Goal: Task Accomplishment & Management: Complete application form

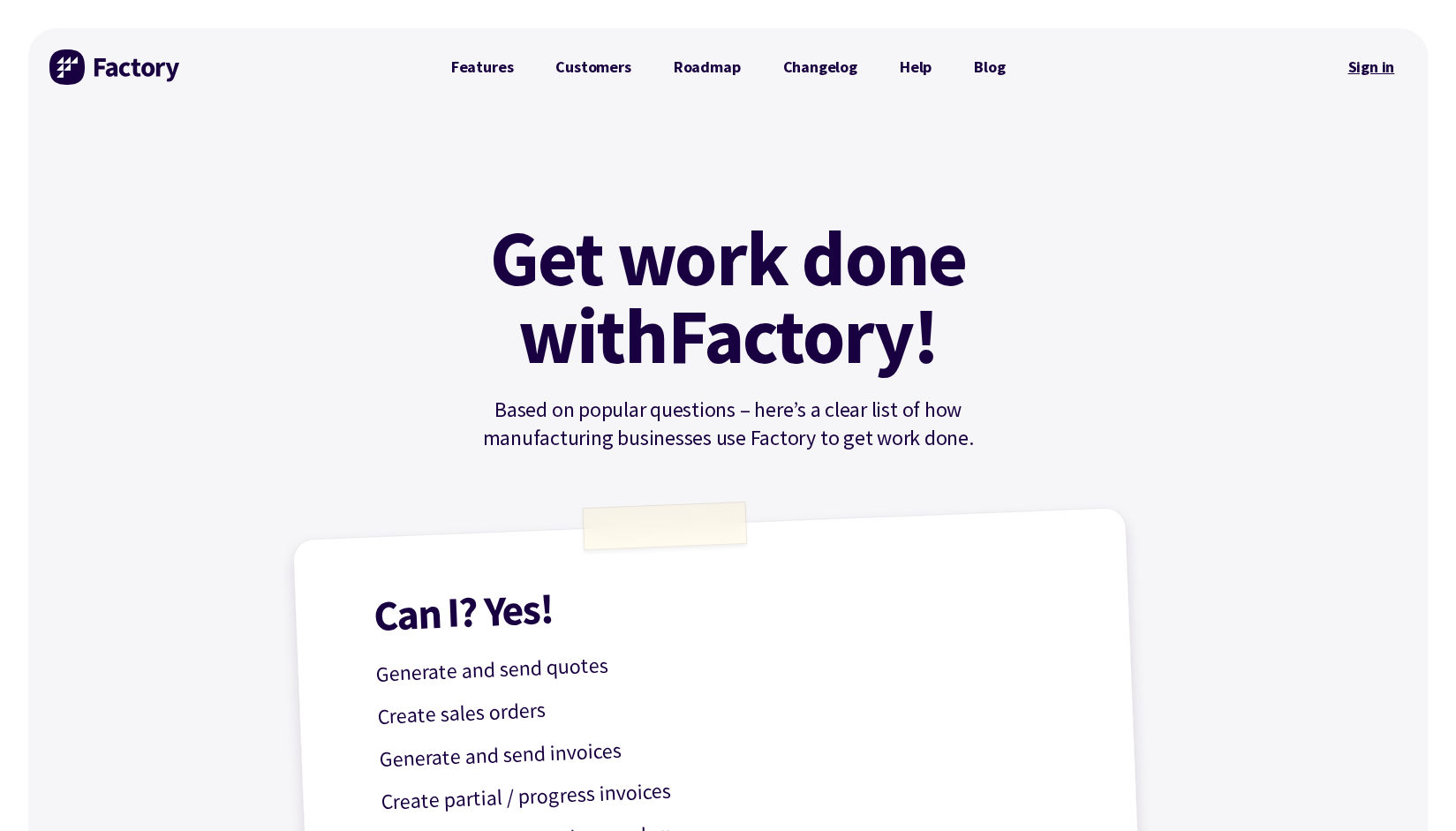
click at [1369, 80] on link "Sign in" at bounding box center [1371, 68] width 72 height 41
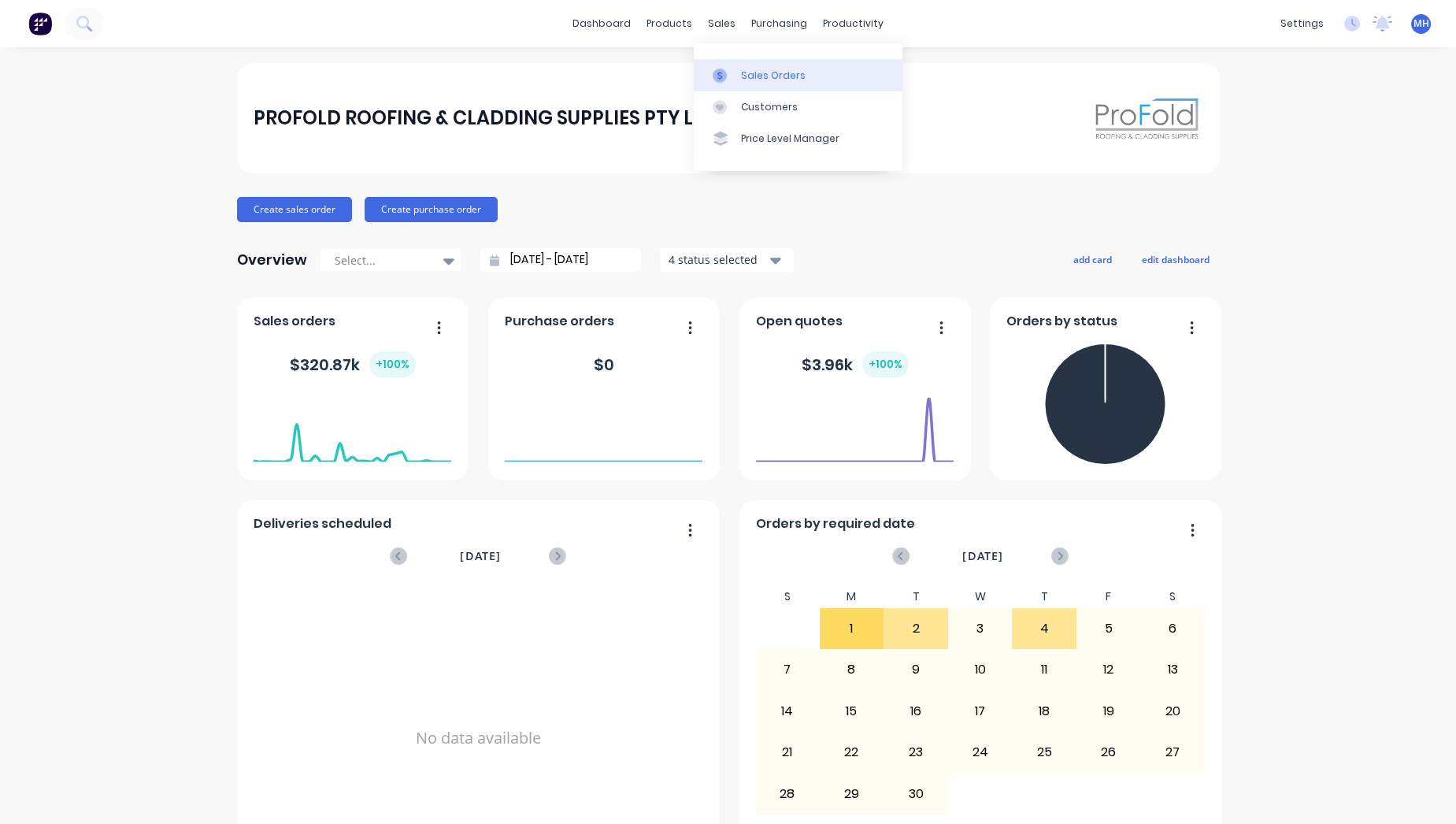
click at [795, 74] on div "Sales Orders" at bounding box center [773, 75] width 65 height 14
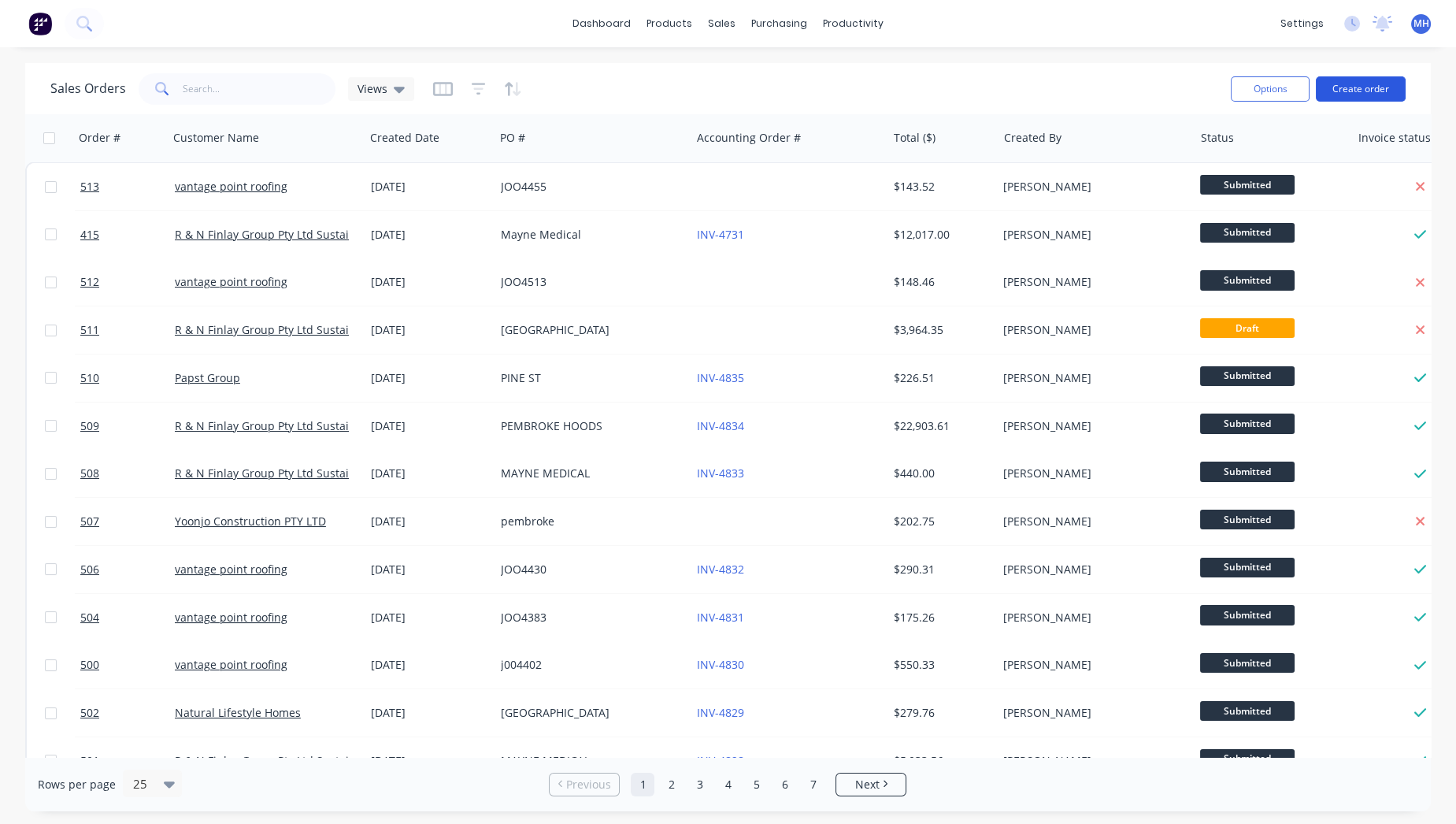
click at [1370, 87] on button "Create order" at bounding box center [1360, 89] width 90 height 25
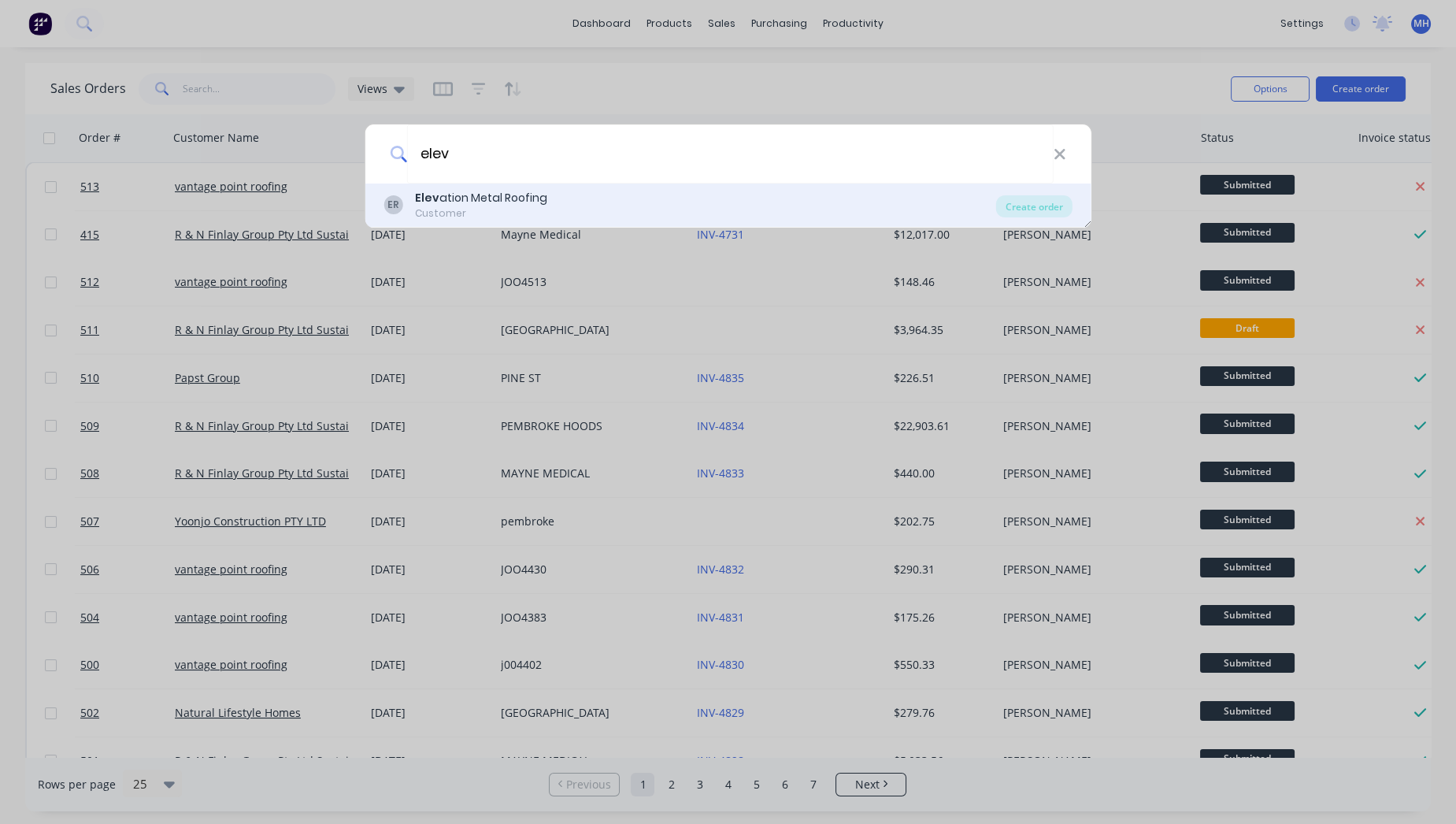
type input "elev"
click at [477, 200] on div "Elev ation Metal Roofing" at bounding box center [481, 198] width 132 height 17
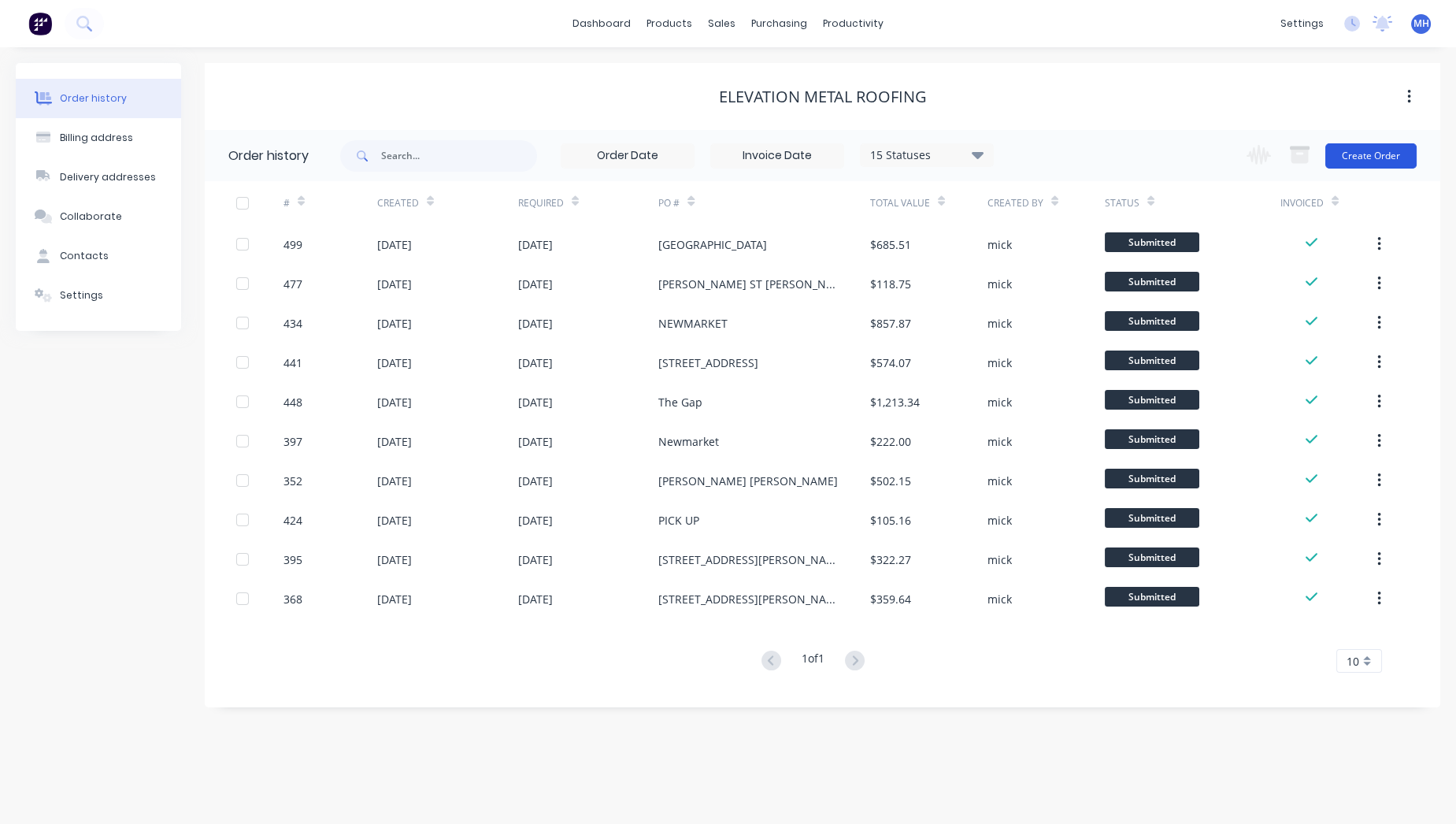
click at [1372, 162] on button "Create Order" at bounding box center [1370, 156] width 91 height 25
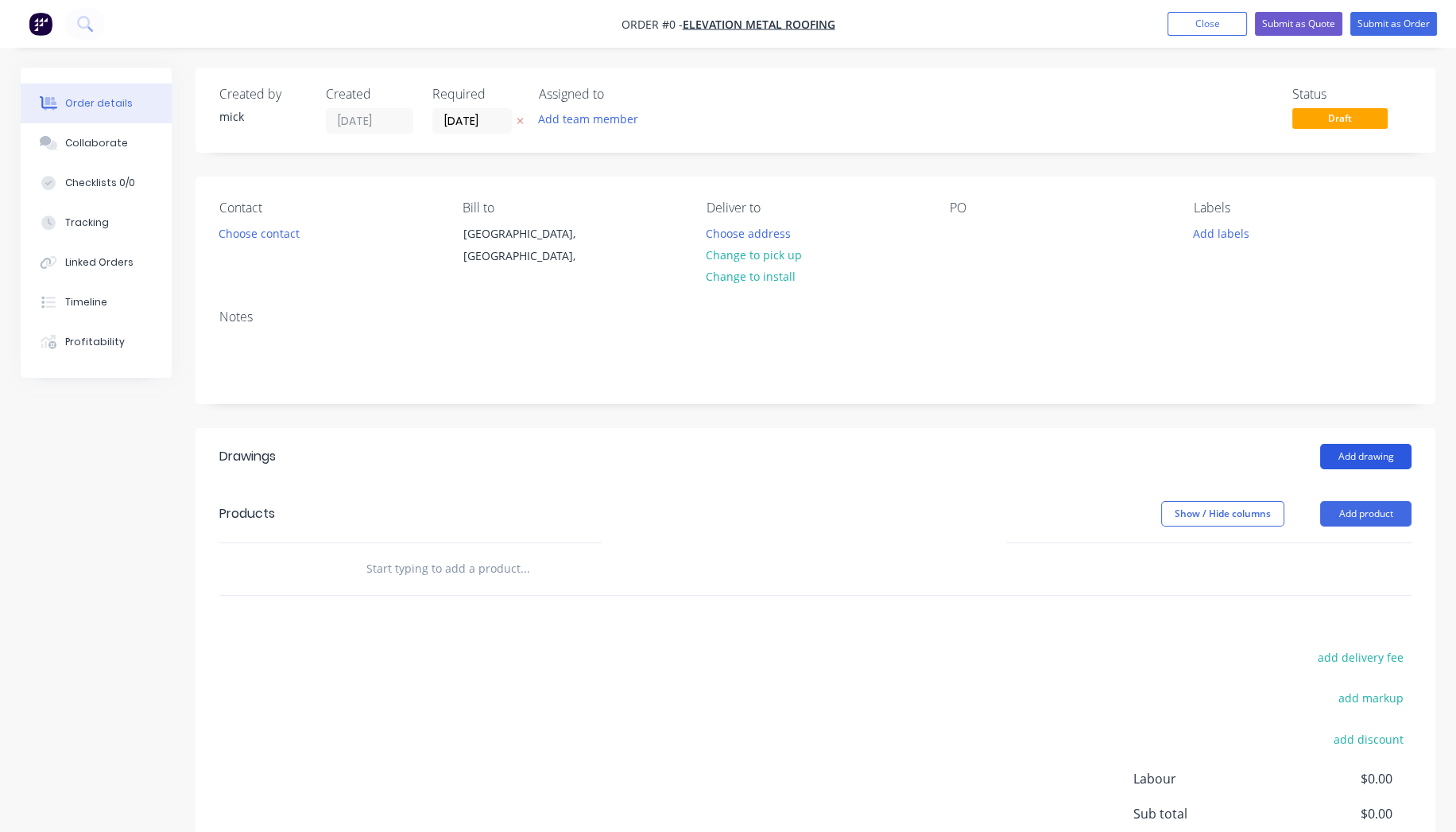
click at [1398, 451] on button "Add drawing" at bounding box center [1366, 457] width 91 height 26
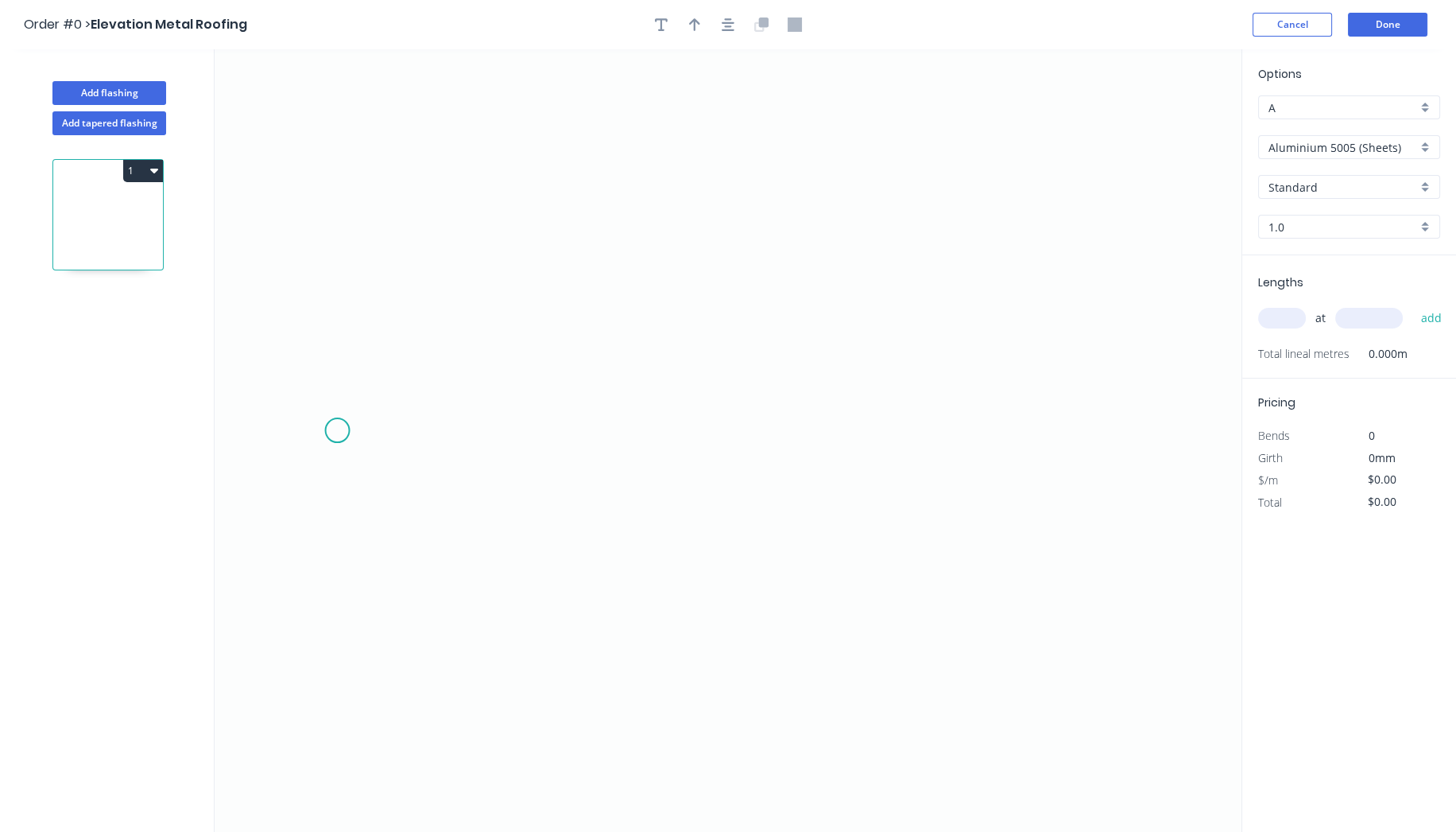
click at [337, 430] on icon "0" at bounding box center [728, 441] width 1027 height 782
click at [416, 331] on icon "0" at bounding box center [728, 441] width 1027 height 782
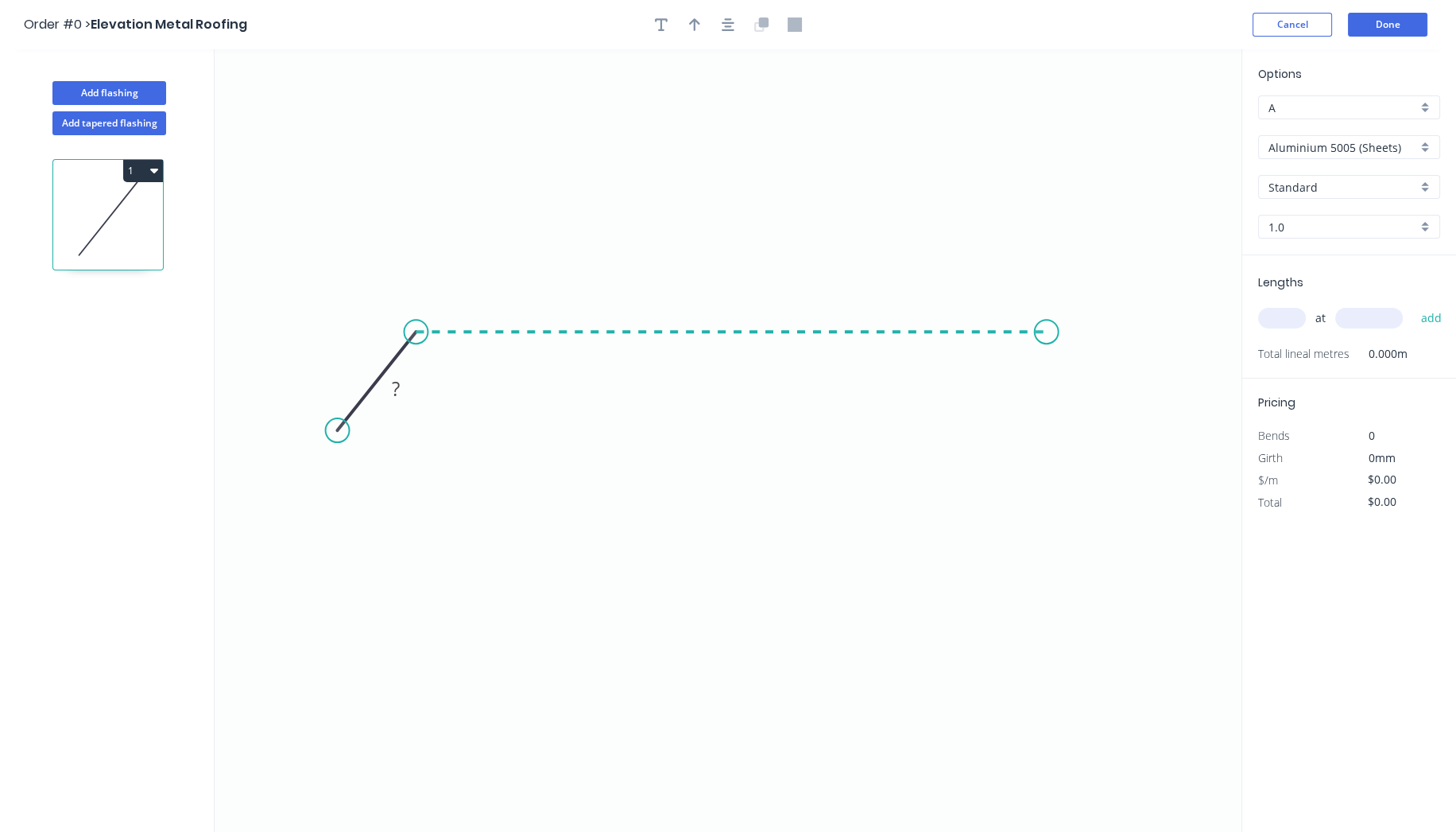
click at [1047, 334] on icon "0 ?" at bounding box center [728, 441] width 1027 height 782
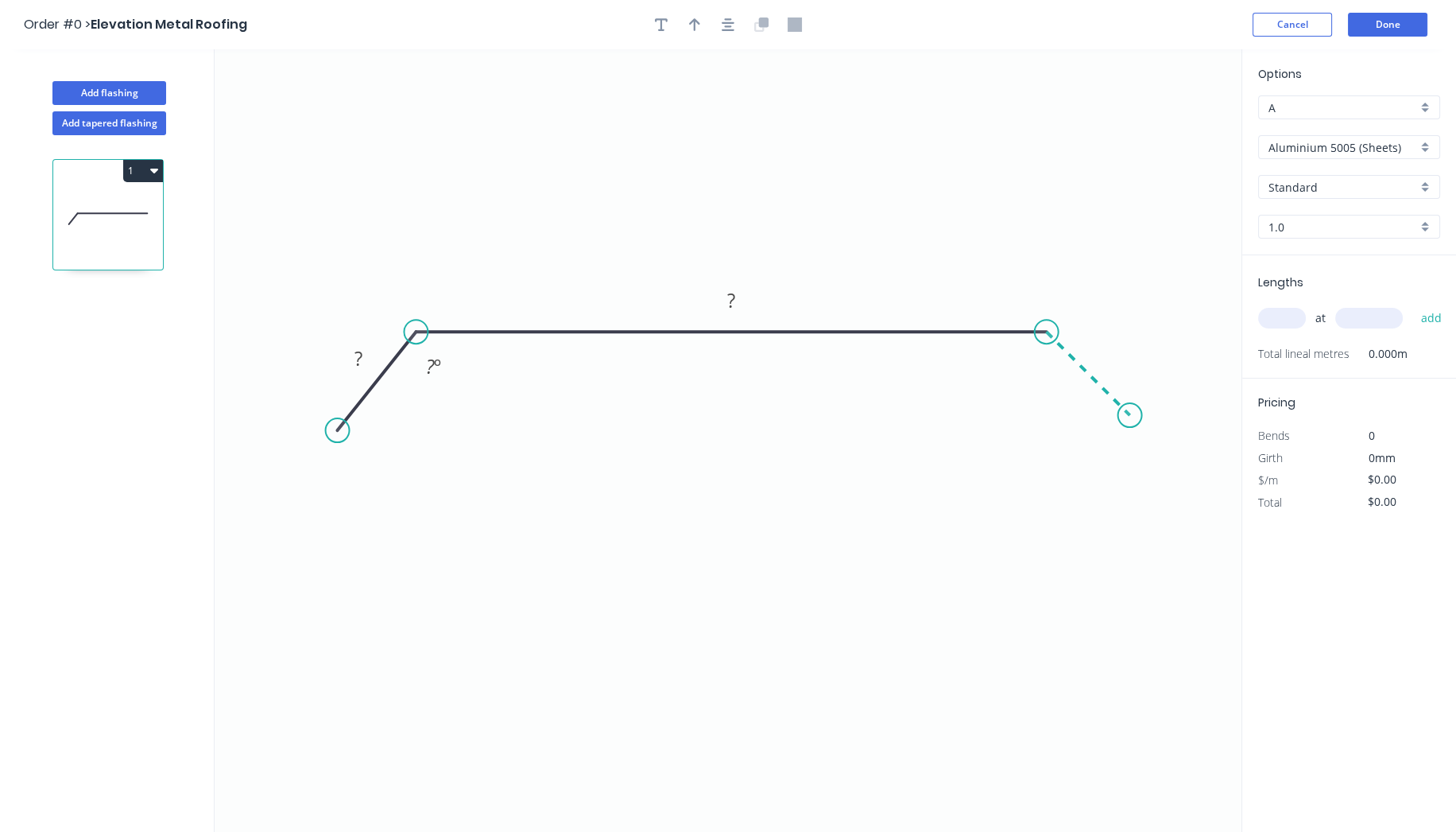
click at [1130, 430] on icon "0 ? ? ? º" at bounding box center [728, 441] width 1027 height 782
click at [1130, 417] on circle at bounding box center [1131, 415] width 24 height 24
click at [1078, 388] on div "Show angle" at bounding box center [1125, 390] width 160 height 33
click at [368, 352] on rect at bounding box center [358, 359] width 32 height 22
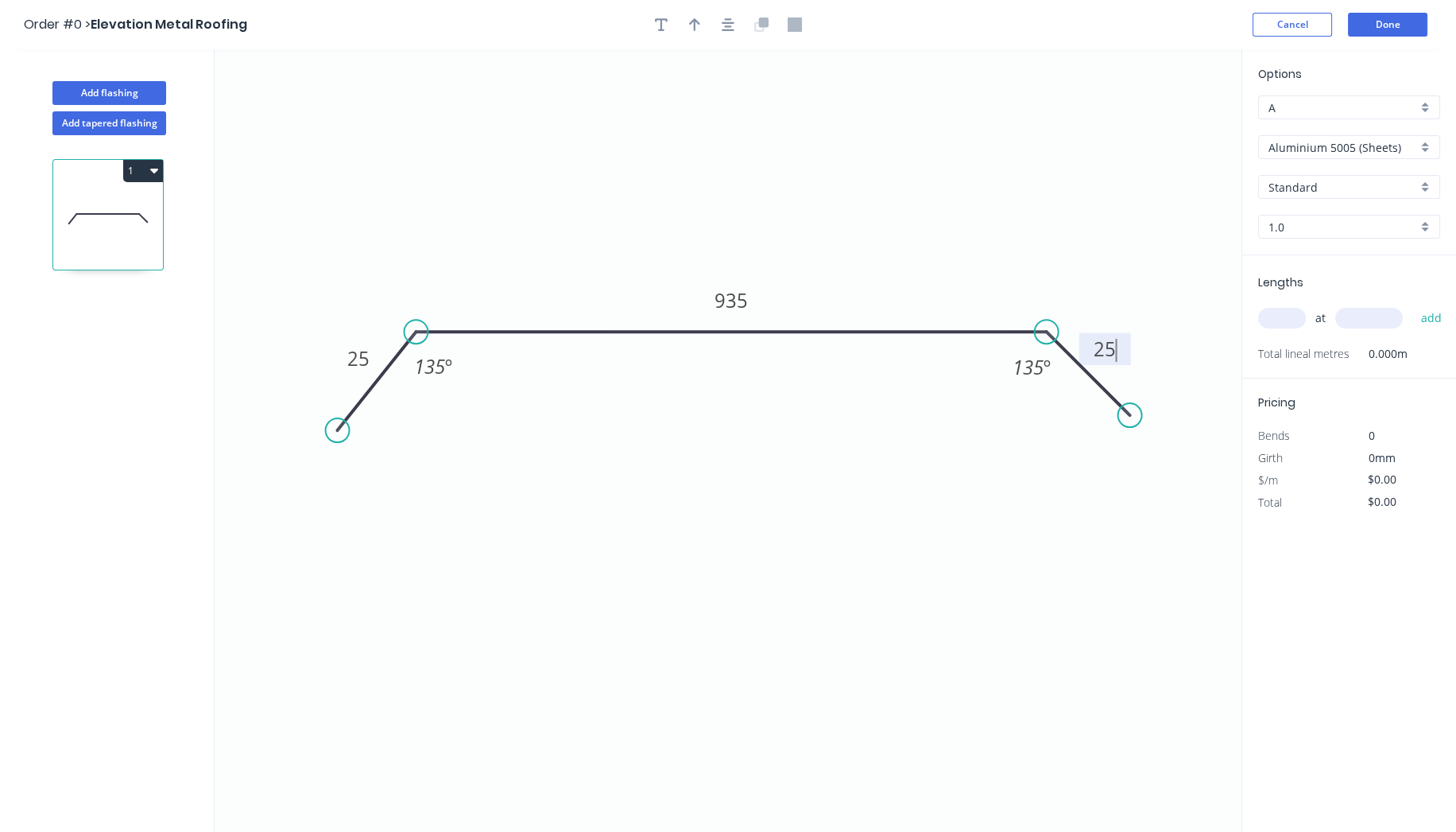
click at [1333, 142] on input "Aluminium 5005 (Sheets)" at bounding box center [1342, 147] width 149 height 17
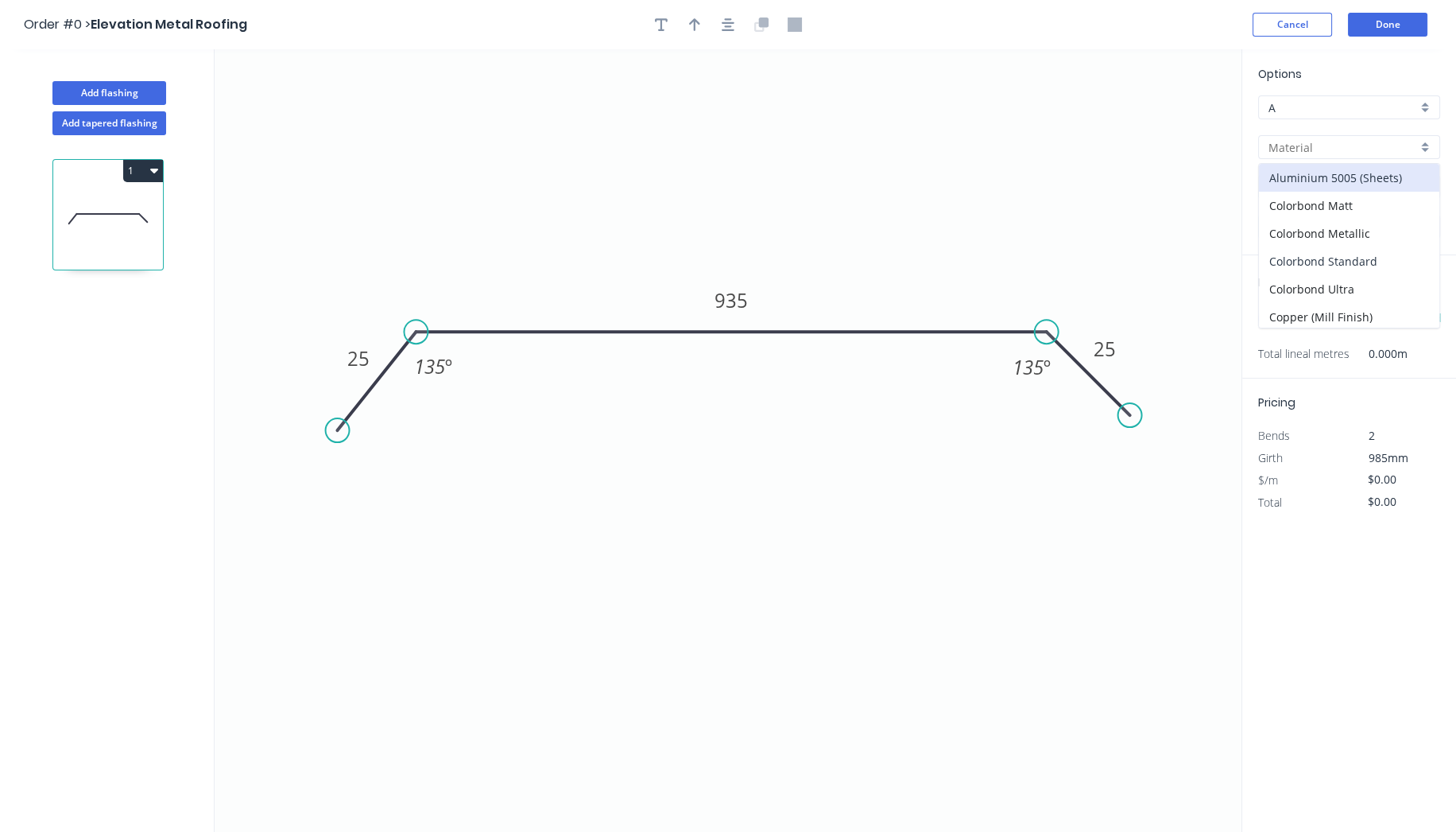
click at [1298, 261] on div "Colorbond Standard" at bounding box center [1349, 261] width 181 height 28
type input "Colorbond Standard"
type input "Basalt"
type input "0.55"
type input "$28.33"
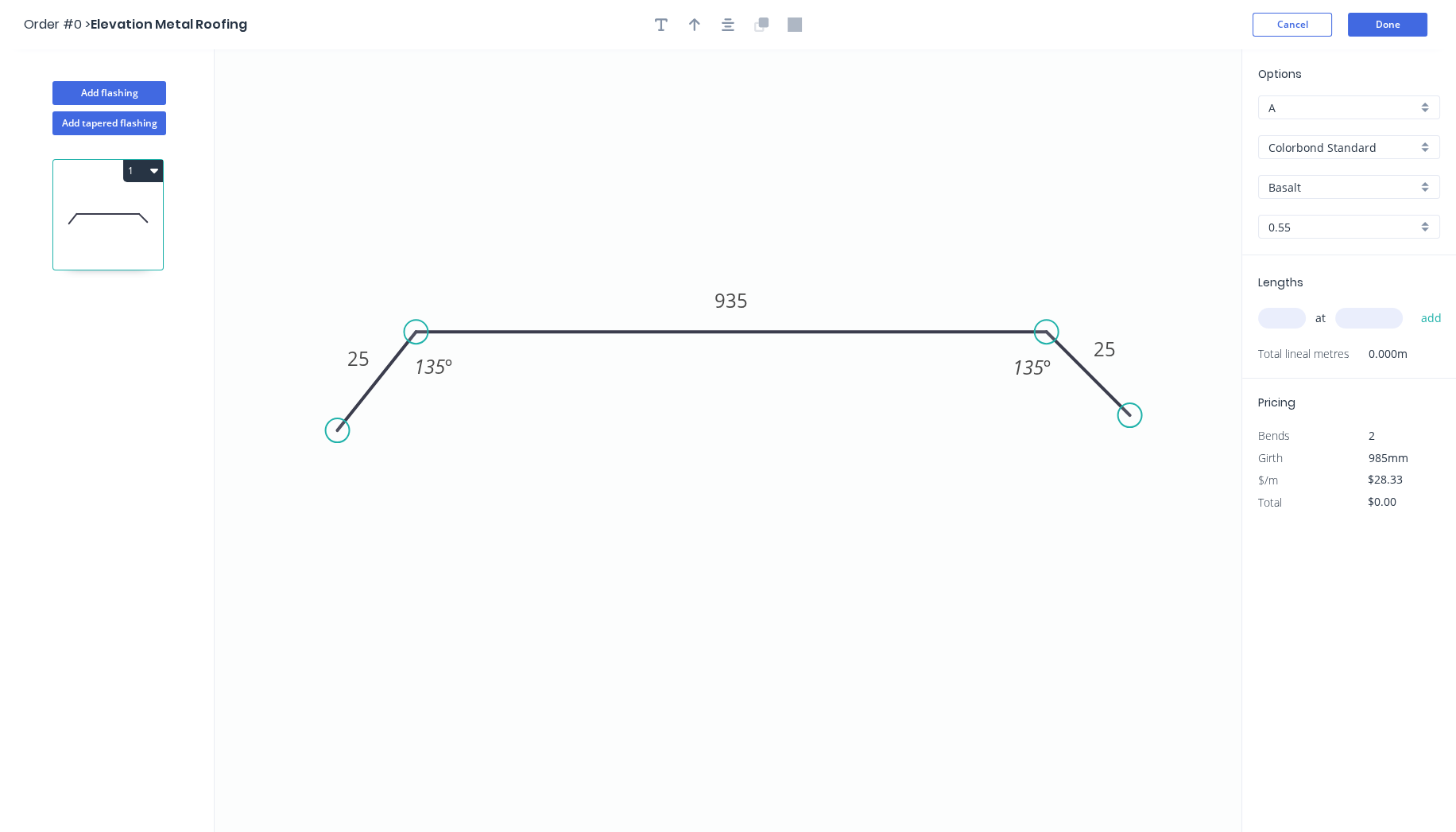
click at [1306, 181] on input "Basalt" at bounding box center [1342, 187] width 149 height 17
click at [1291, 353] on div "Surfmist" at bounding box center [1349, 365] width 181 height 28
type input "Surfmist"
click at [1287, 308] on input "text" at bounding box center [1282, 318] width 48 height 21
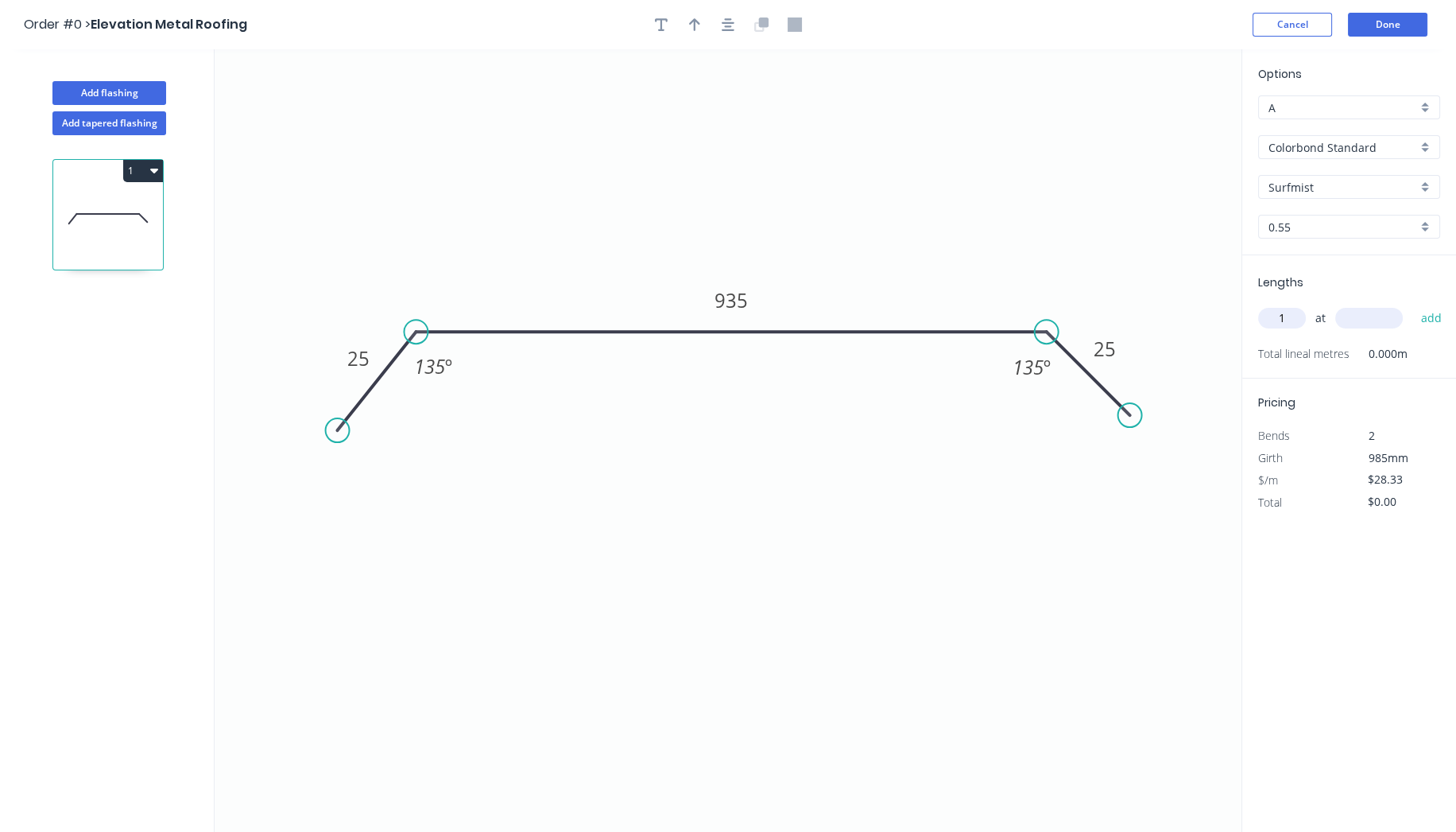
type input "1"
type input "4500"
click at [1412, 305] on button "add" at bounding box center [1430, 318] width 38 height 27
type input "$127.49"
type input "1"
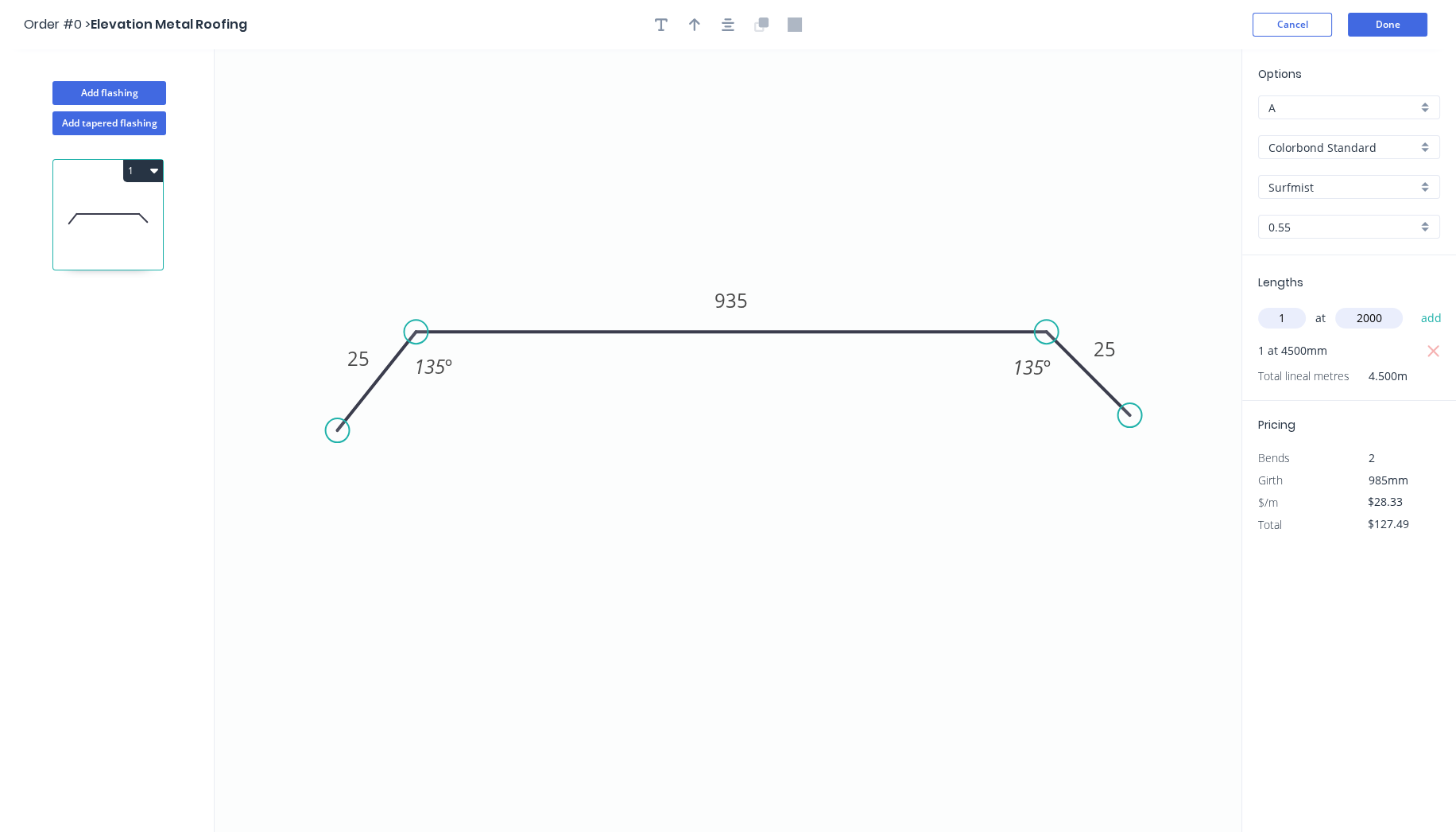
type input "2000"
click at [1412, 305] on button "add" at bounding box center [1430, 318] width 38 height 27
type input "$184.15"
click at [1398, 35] on button "Done" at bounding box center [1387, 25] width 79 height 24
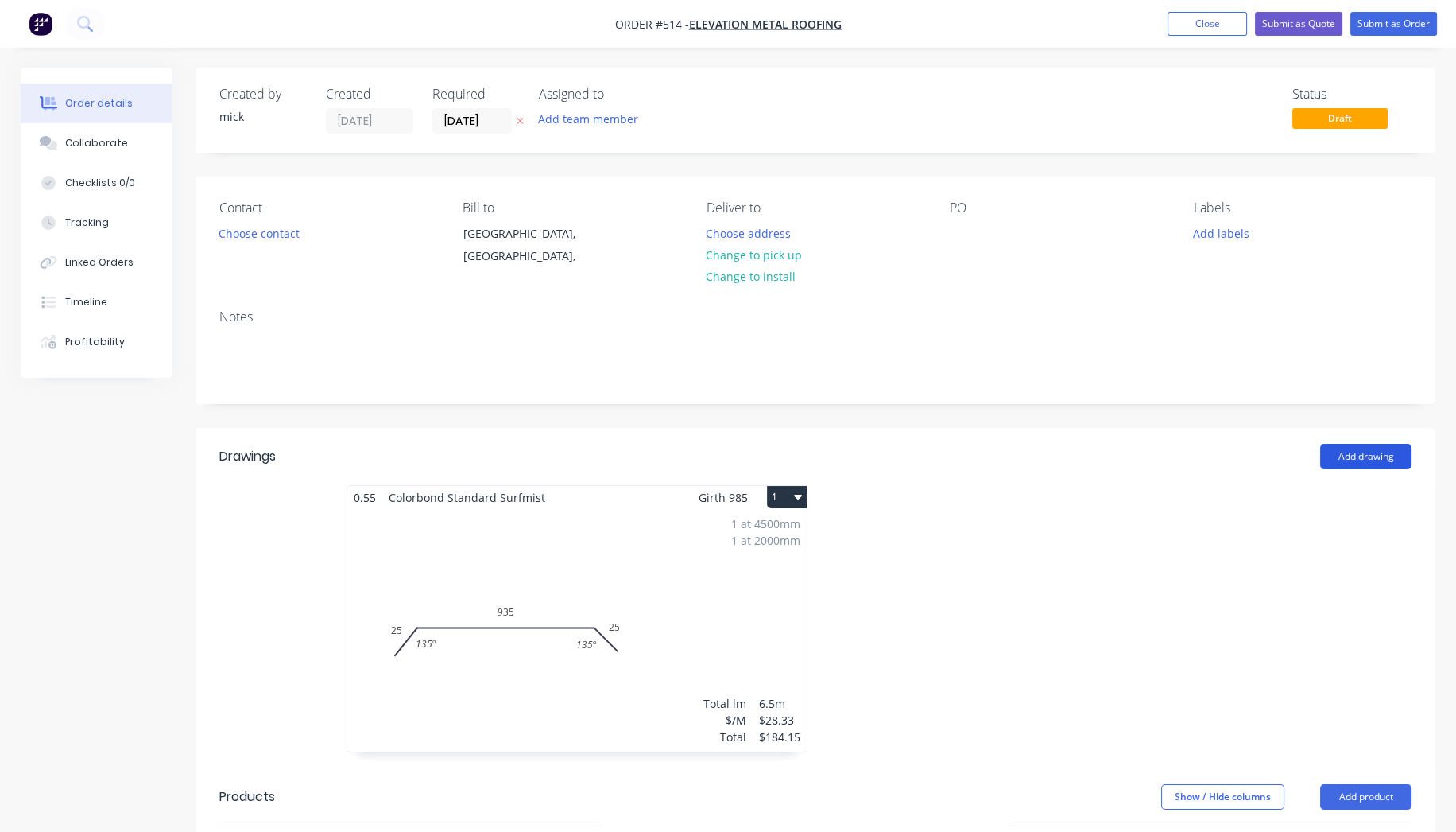
click at [1369, 460] on button "Add drawing" at bounding box center [1366, 457] width 91 height 26
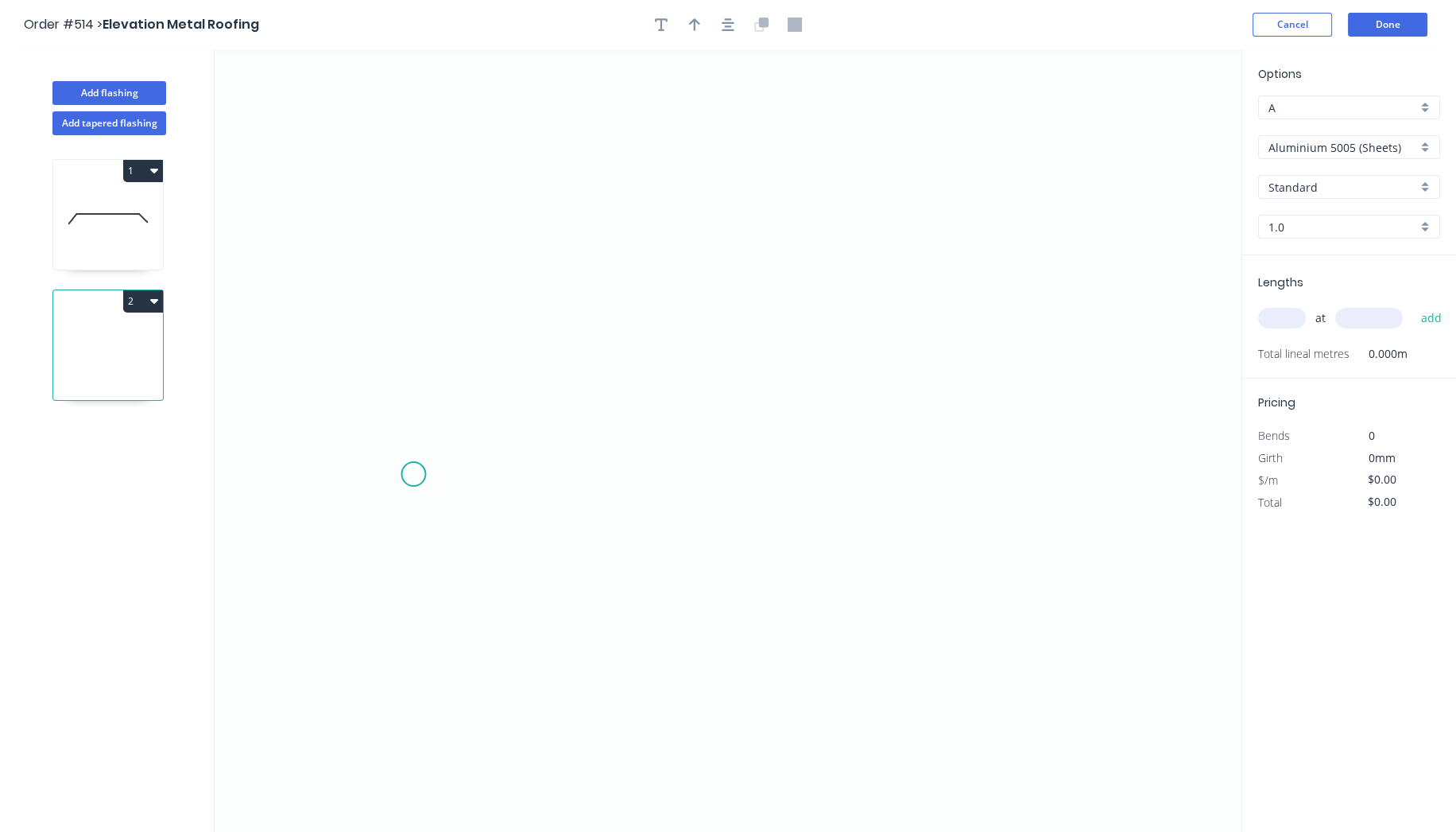
click at [413, 474] on icon "0" at bounding box center [728, 441] width 1027 height 782
click at [420, 259] on icon "0" at bounding box center [728, 441] width 1027 height 782
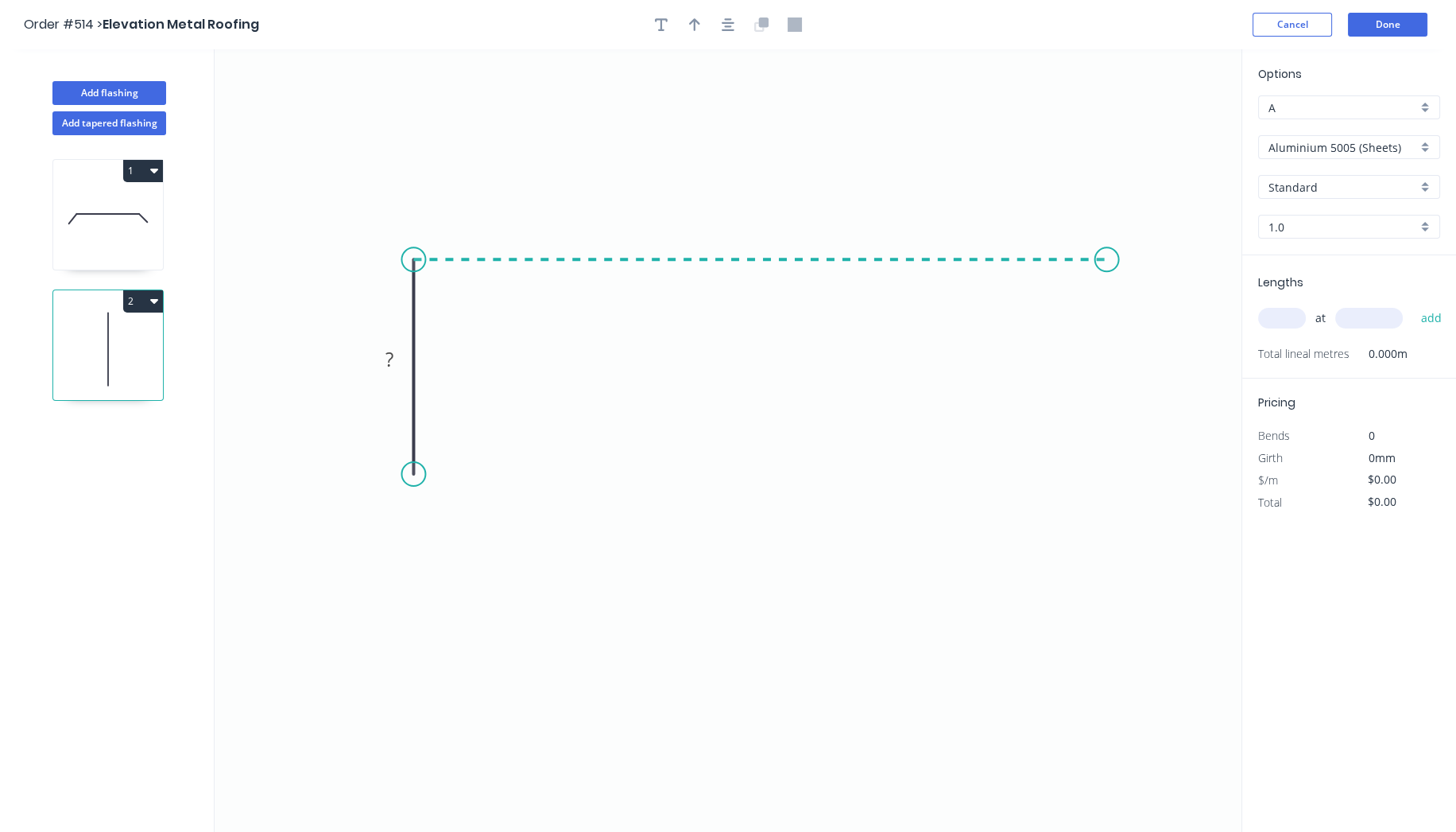
click at [1107, 264] on icon "0 ?" at bounding box center [728, 441] width 1027 height 782
click at [1096, 454] on icon "0 ? ?" at bounding box center [728, 441] width 1027 height 782
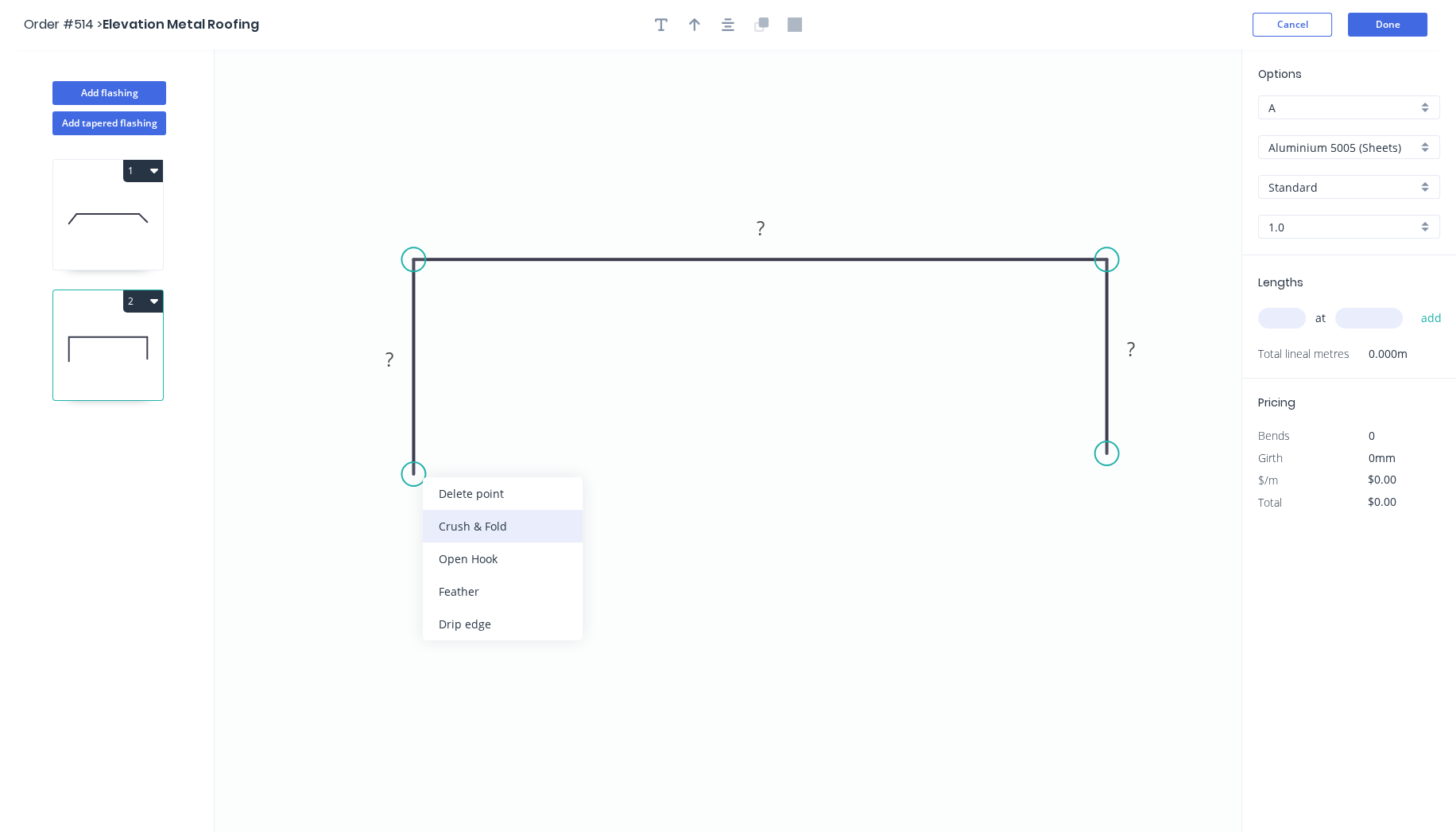
click at [461, 526] on div "Crush & Fold" at bounding box center [503, 526] width 160 height 33
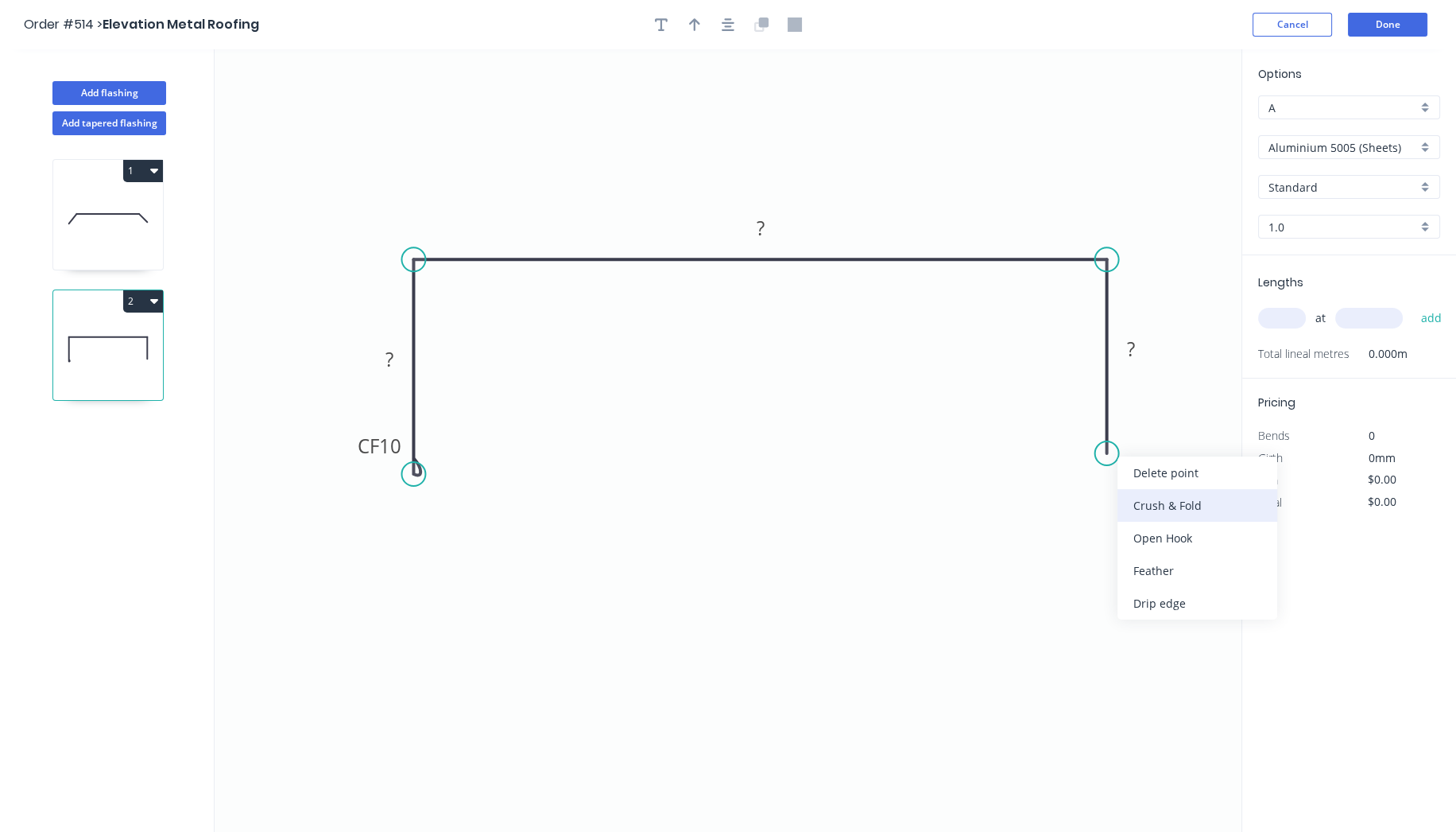
click at [1135, 496] on div "Crush & Fold" at bounding box center [1198, 505] width 160 height 33
click at [1153, 376] on icon "0 CF 10 ? ? CF 10 ?" at bounding box center [728, 441] width 1027 height 782
click at [1055, 513] on icon "0 CF 10 ? ? CF 10 ?" at bounding box center [728, 441] width 1027 height 782
click at [1124, 500] on div "Flip bend" at bounding box center [1194, 508] width 160 height 33
click at [401, 356] on rect at bounding box center [389, 360] width 32 height 22
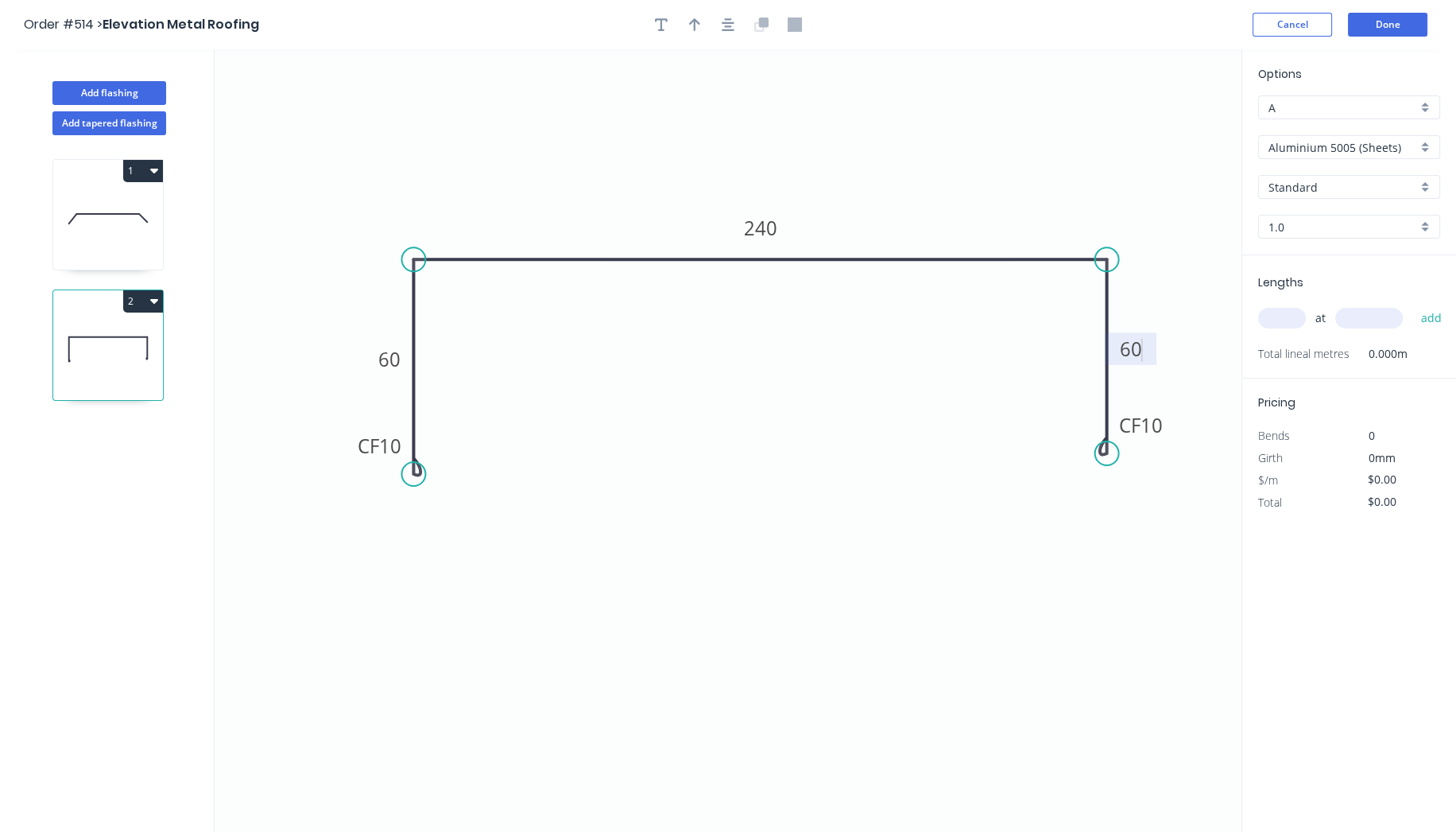
click at [1326, 155] on div "Aluminium 5005 (Sheets)" at bounding box center [1349, 147] width 182 height 24
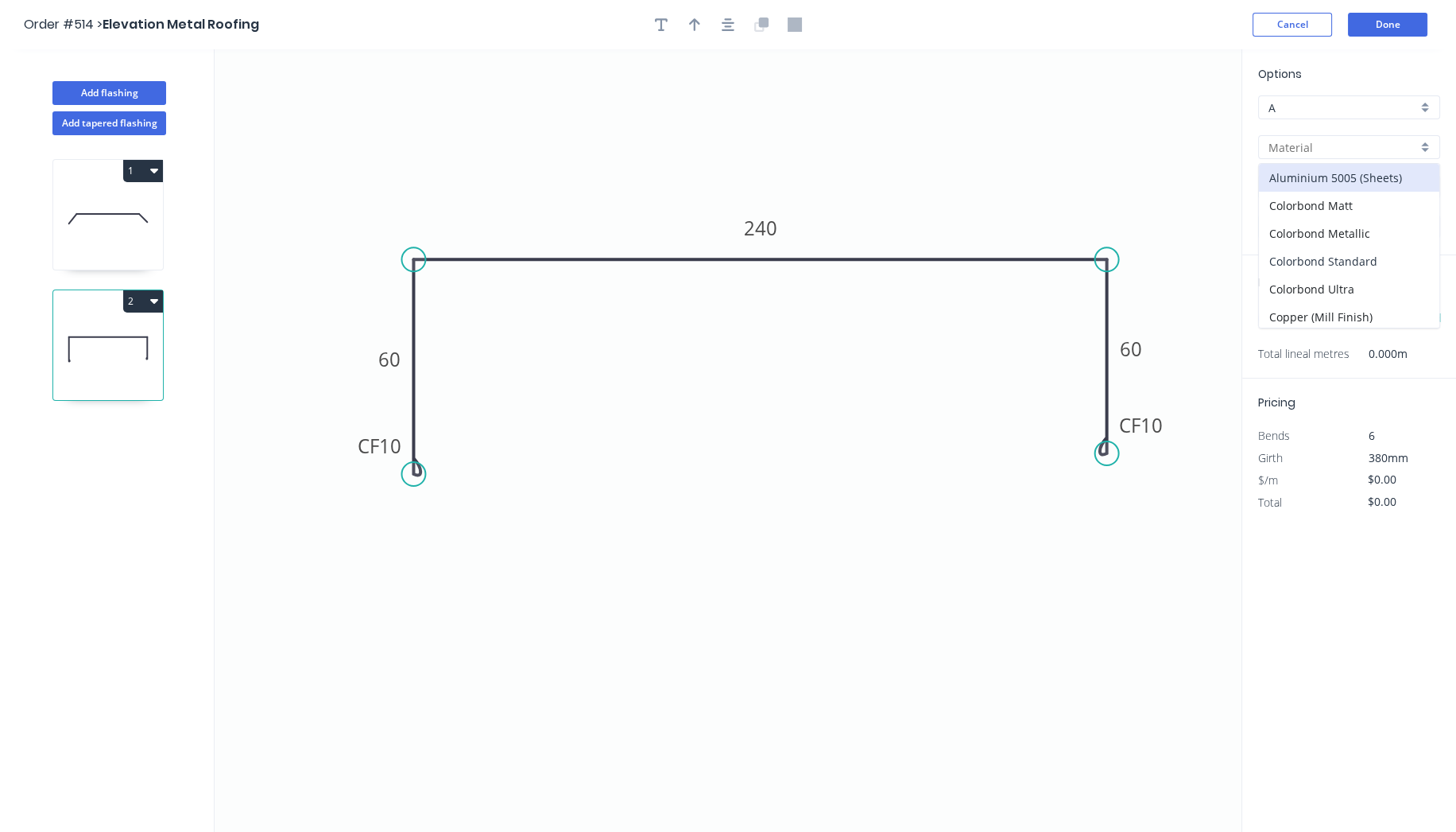
click at [1342, 266] on div "Colorbond Standard" at bounding box center [1349, 261] width 181 height 28
type input "Colorbond Standard"
type input "Basalt"
type input "0.55"
type input "$20.47"
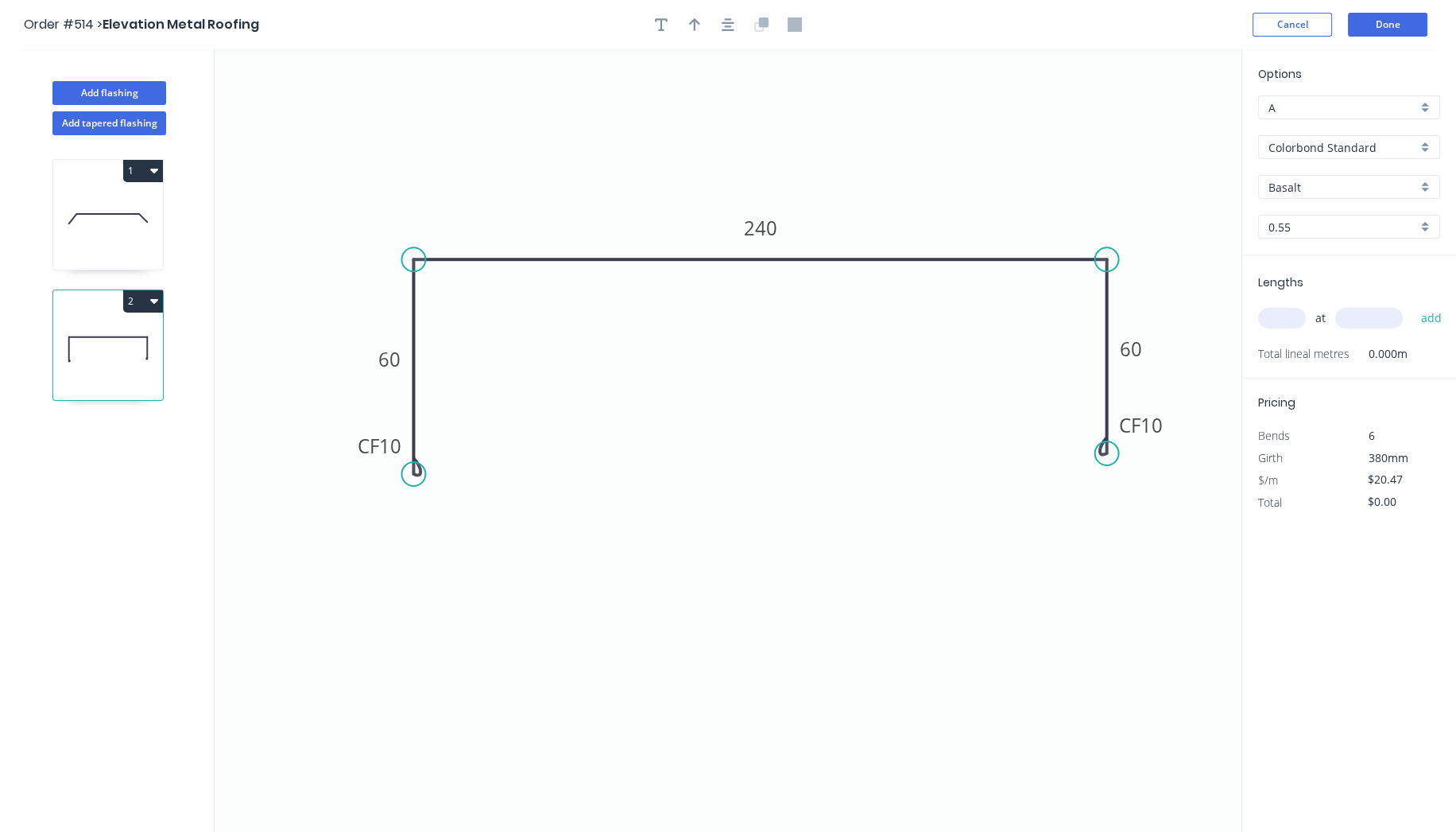
click at [1303, 194] on input "Basalt" at bounding box center [1342, 187] width 149 height 17
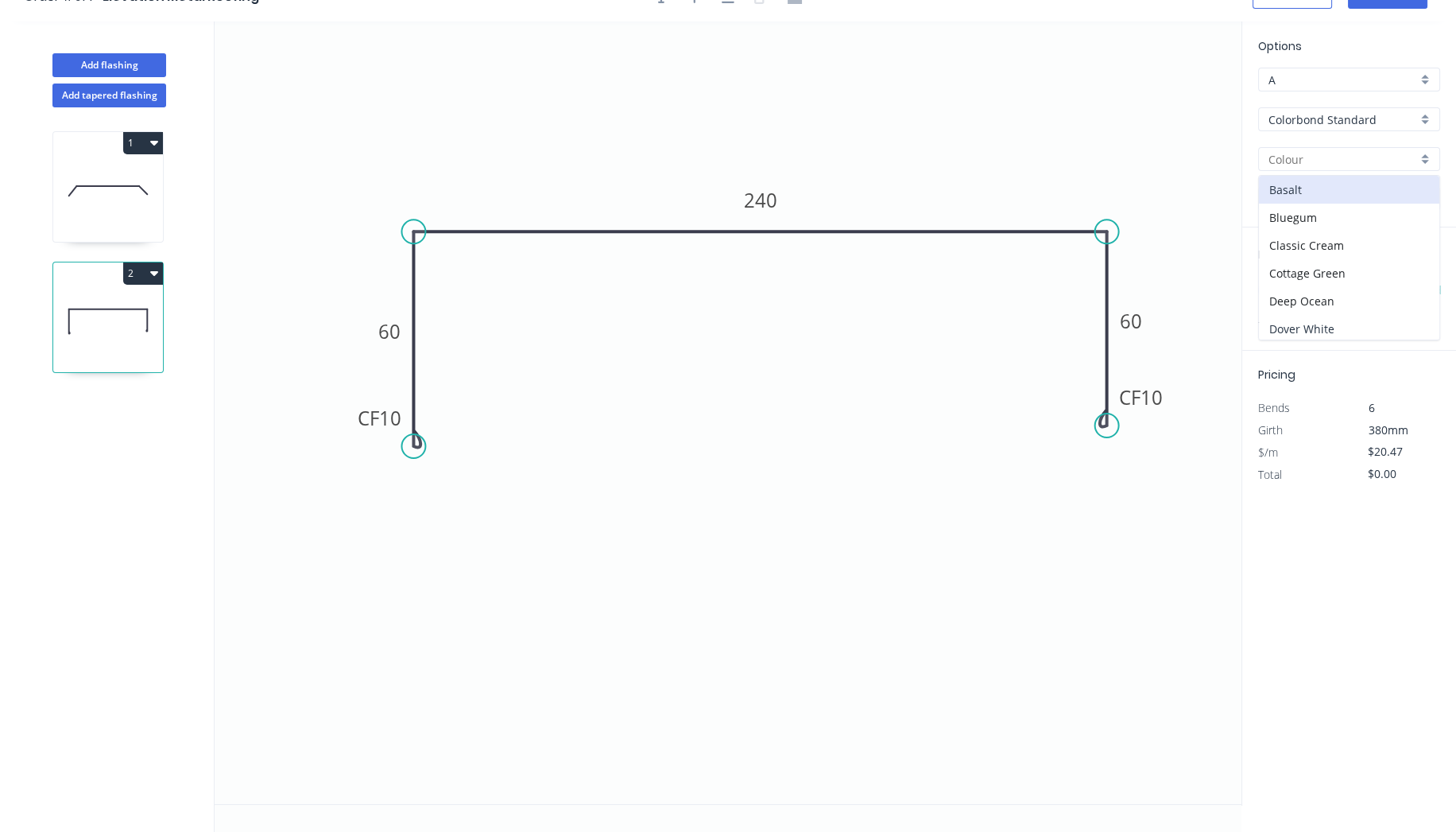
click at [1322, 326] on div "Dover White" at bounding box center [1349, 329] width 181 height 28
type input "Dover White"
click at [1289, 284] on input "text" at bounding box center [1282, 290] width 48 height 21
type input "1"
type input "6500"
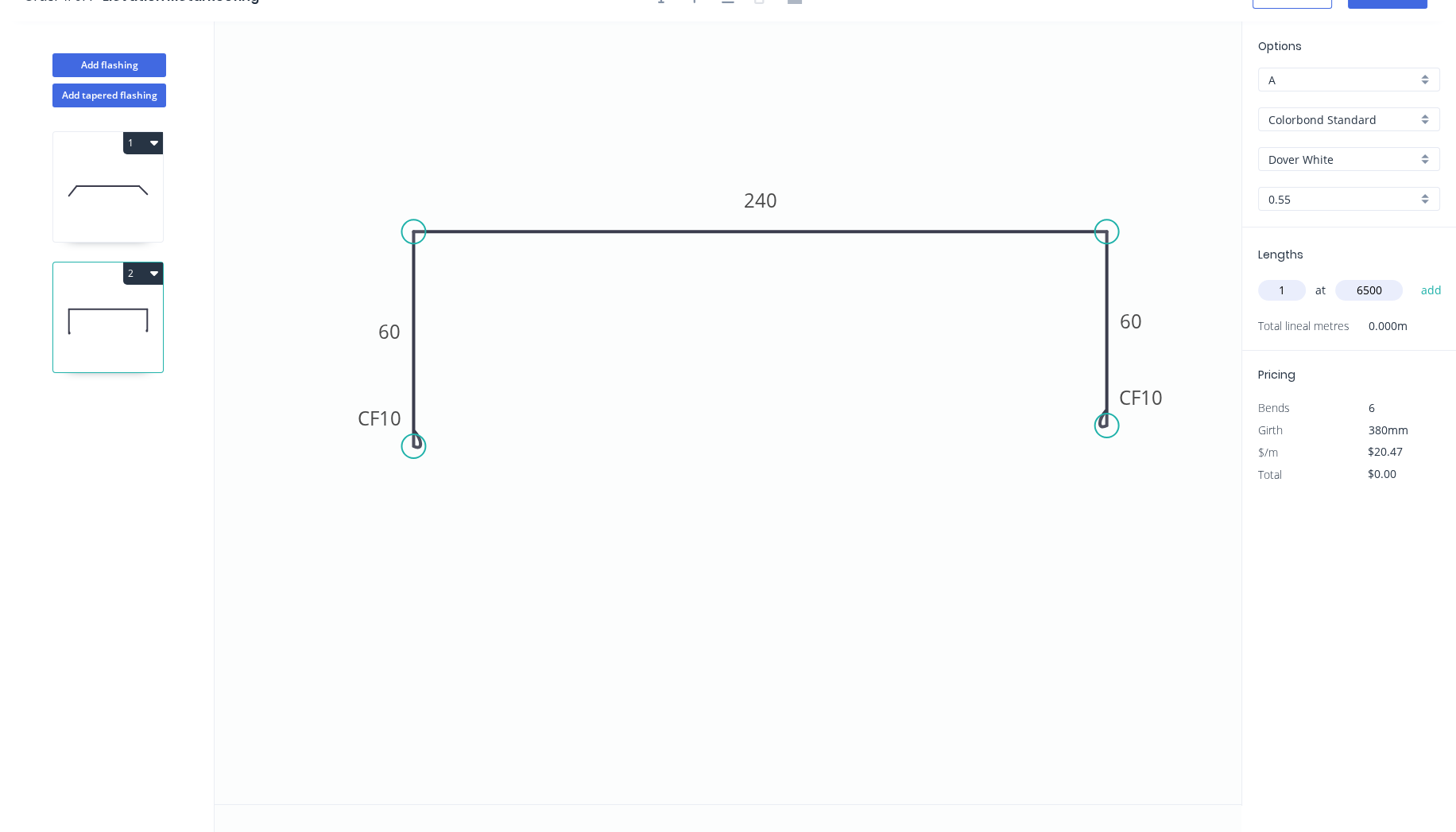
click at [1412, 277] on button "add" at bounding box center [1430, 290] width 38 height 27
type input "$133.06"
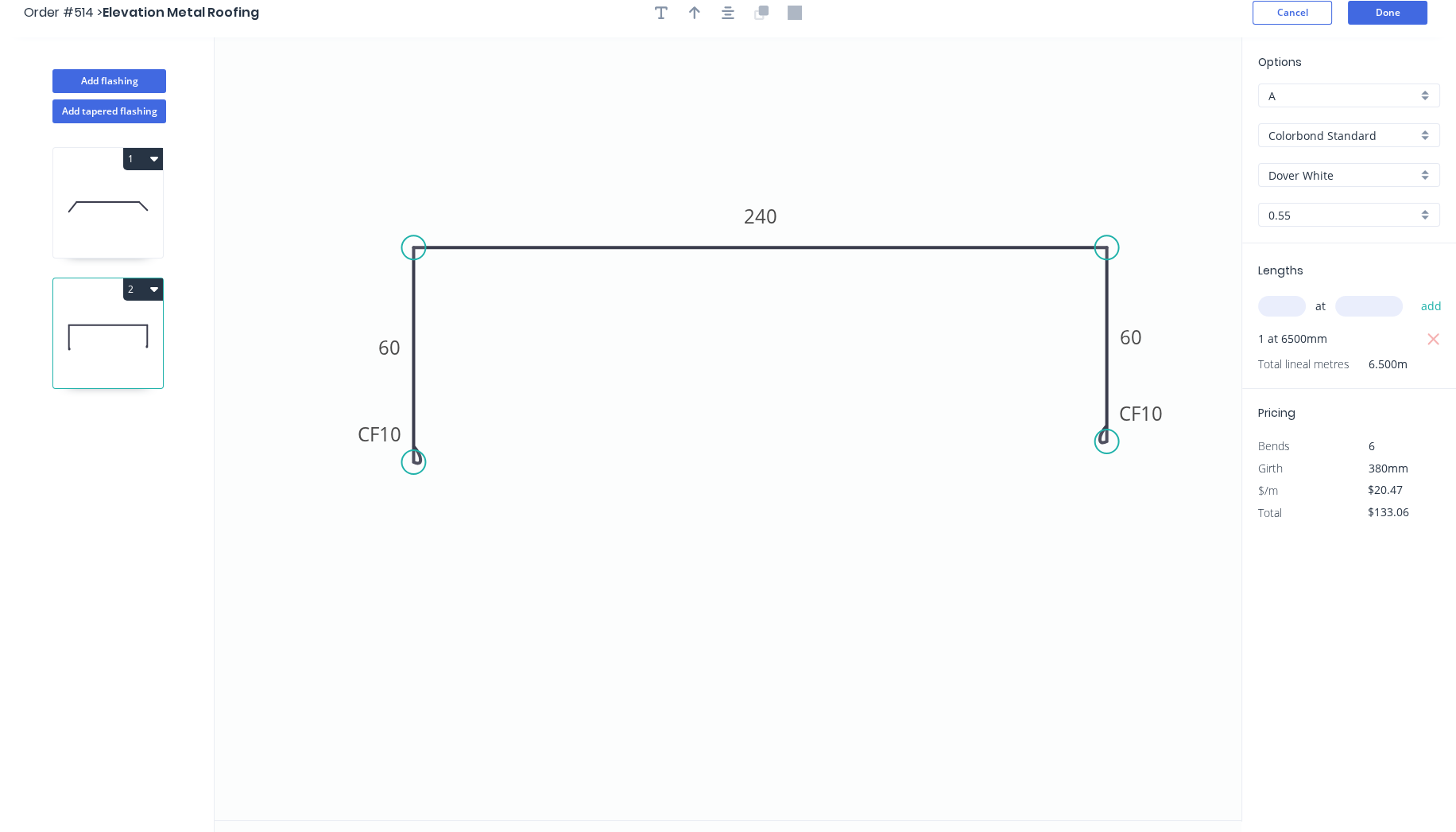
scroll to position [0, 0]
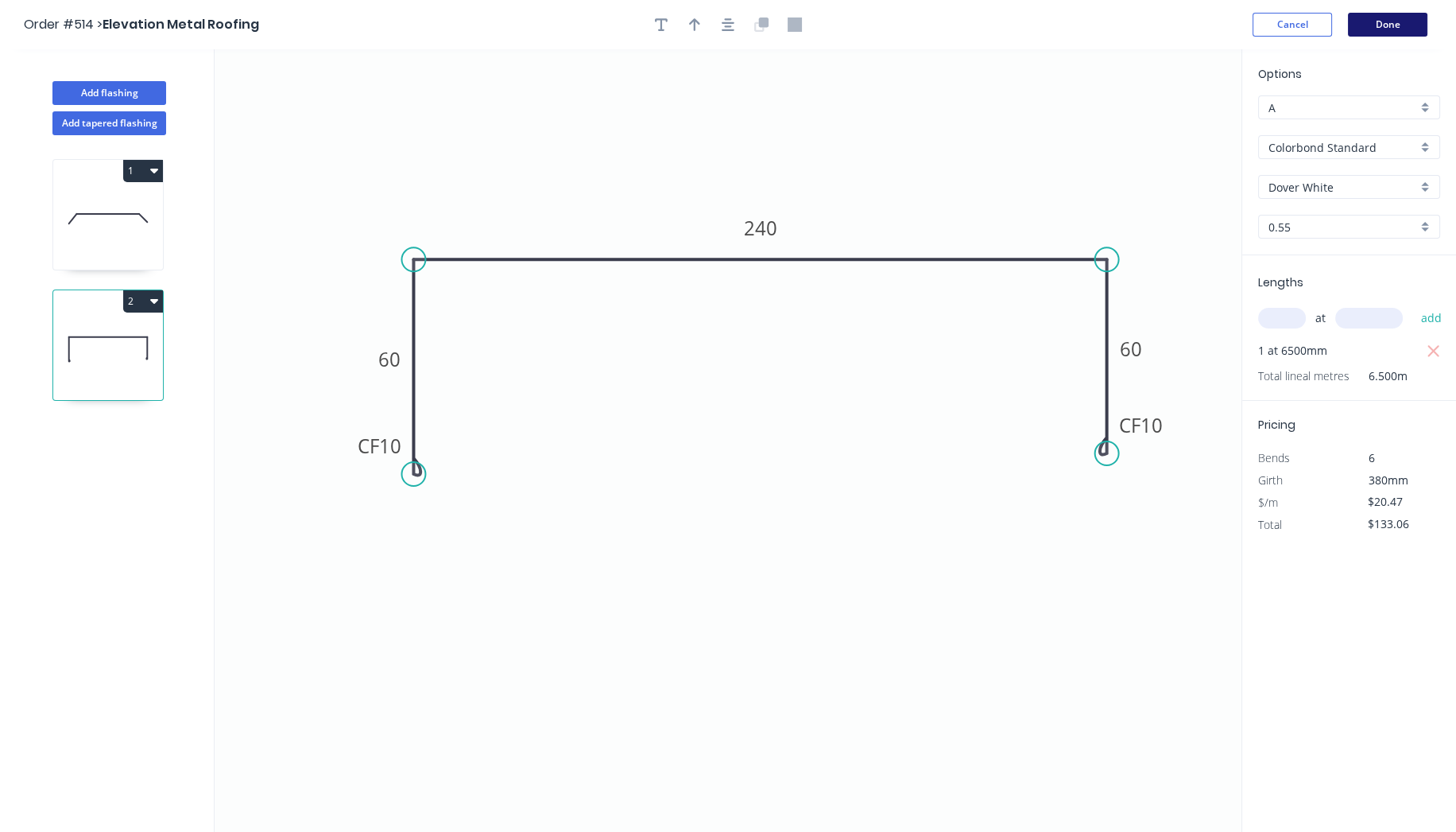
click at [1413, 26] on button "Done" at bounding box center [1387, 25] width 79 height 24
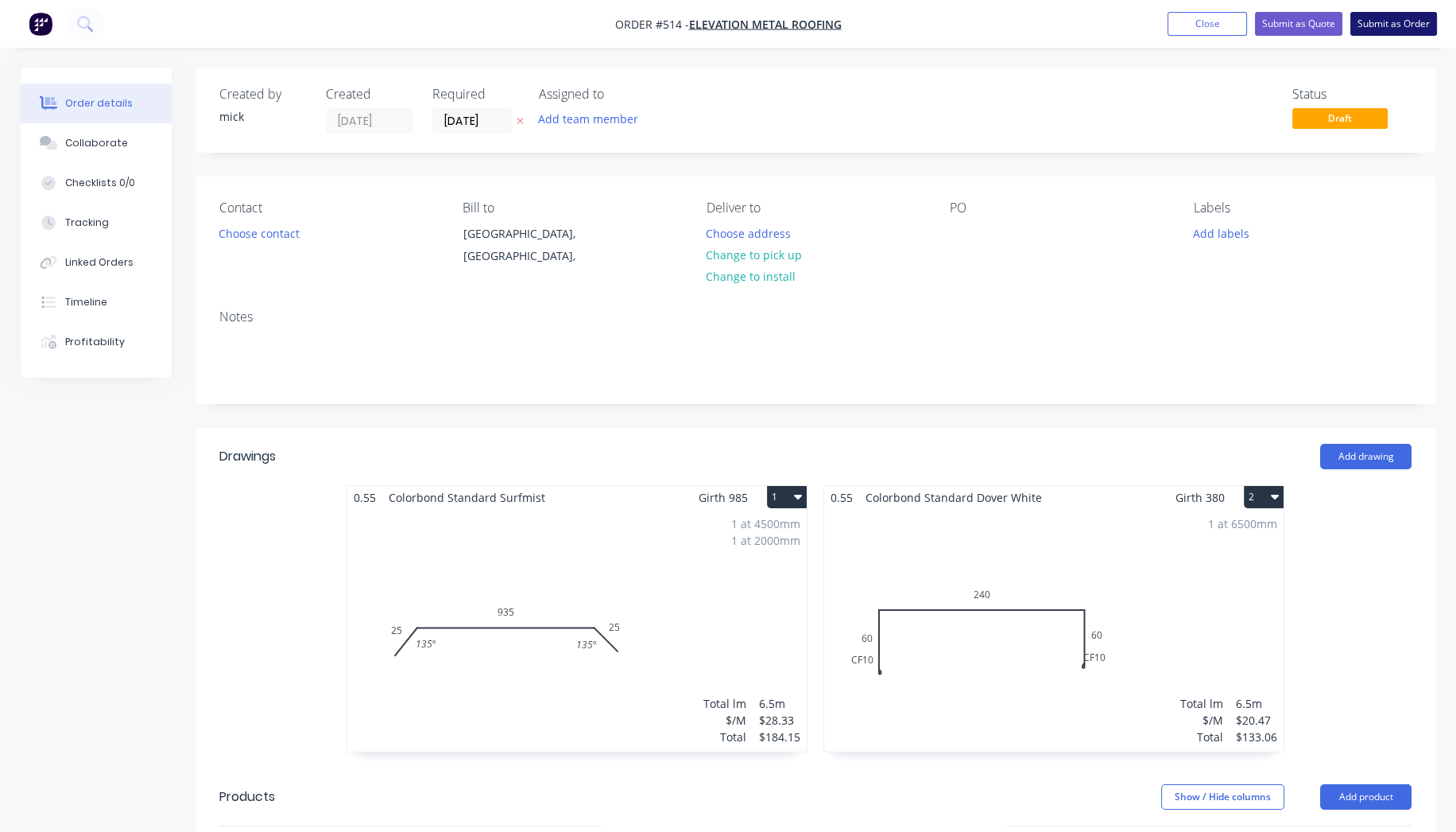
click at [1391, 18] on button "Submit as Order" at bounding box center [1394, 24] width 86 height 24
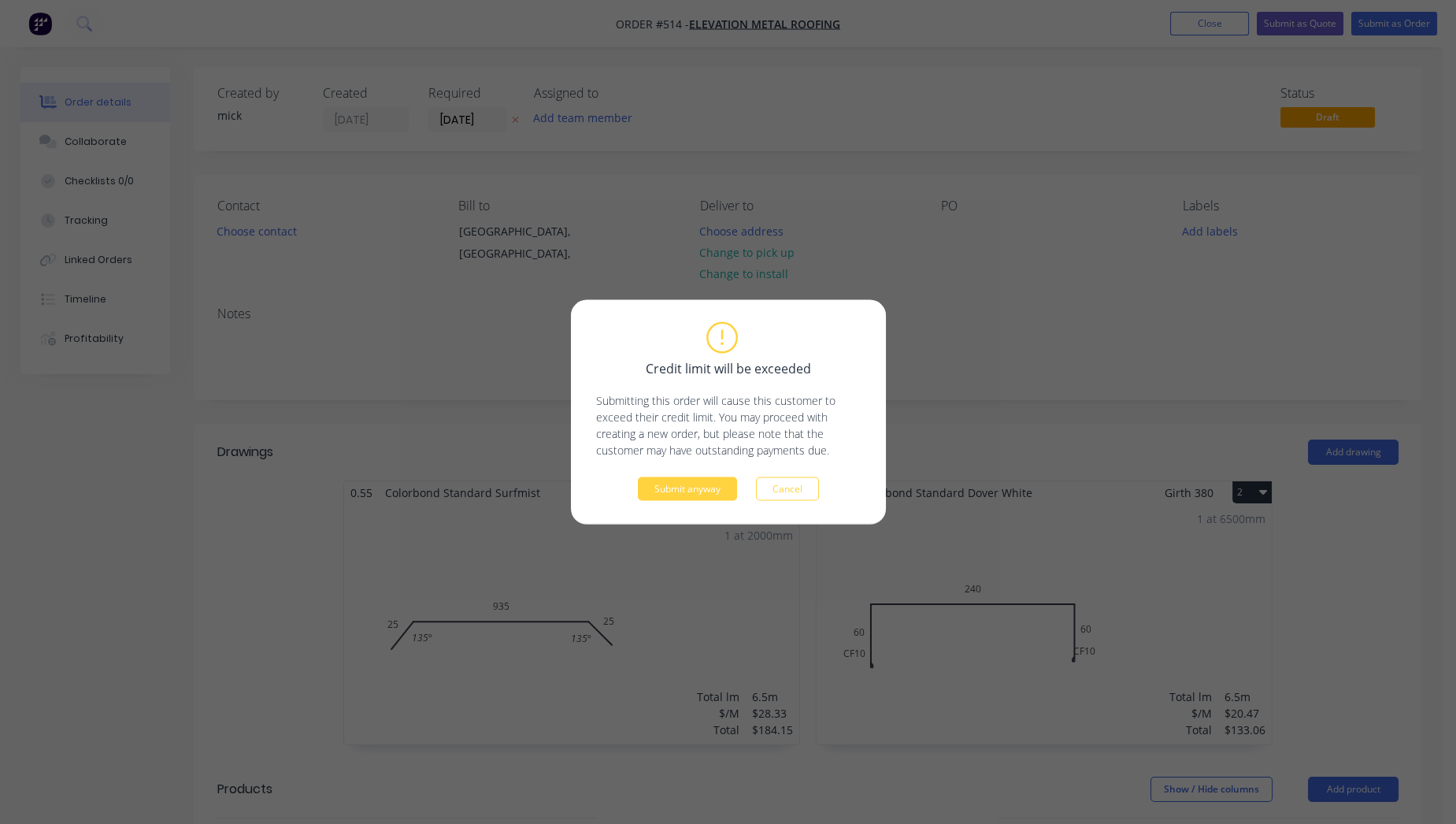
click at [712, 489] on button "Submit anyway" at bounding box center [687, 489] width 99 height 24
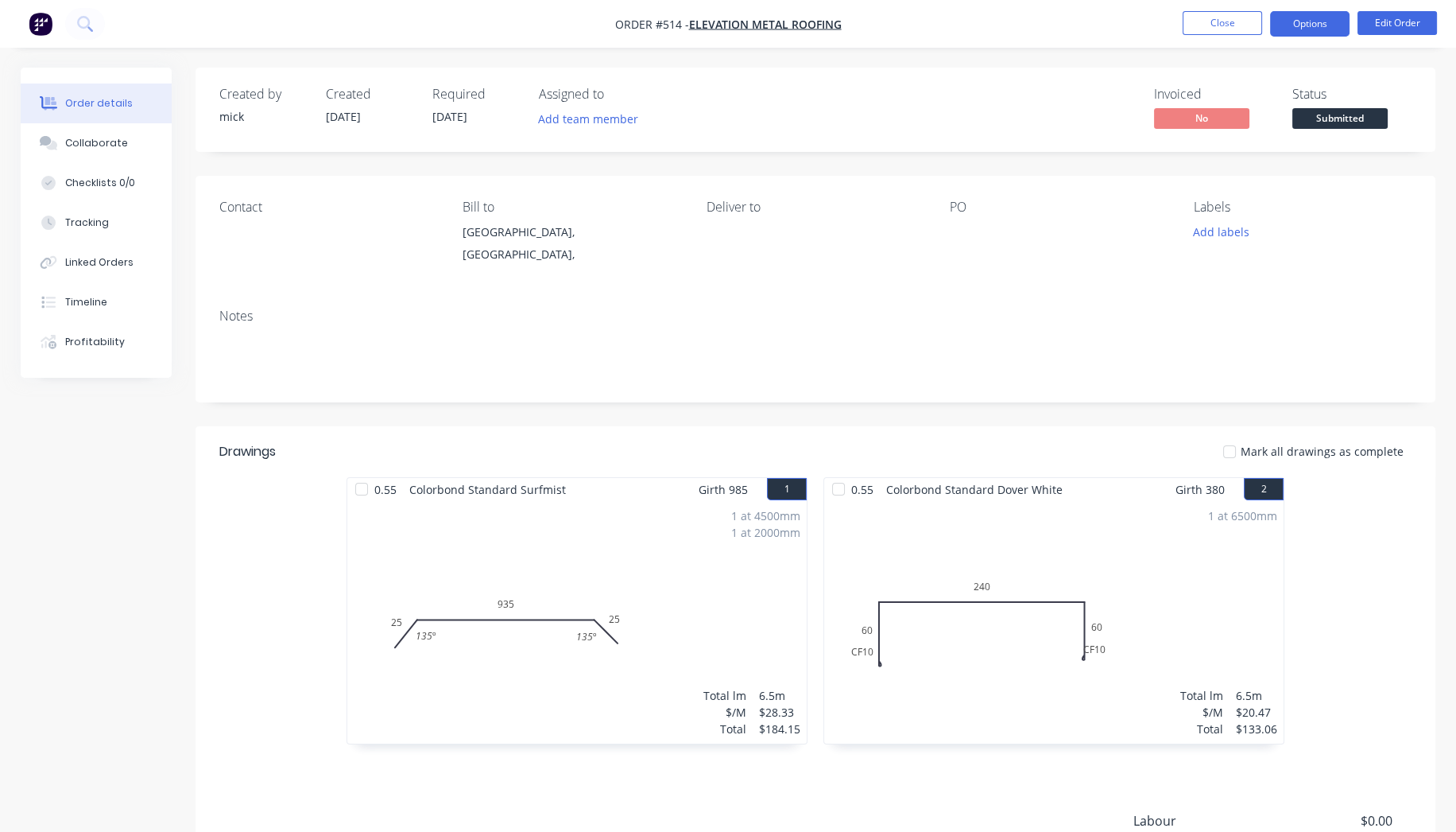
click at [1307, 13] on button "Options" at bounding box center [1309, 24] width 79 height 26
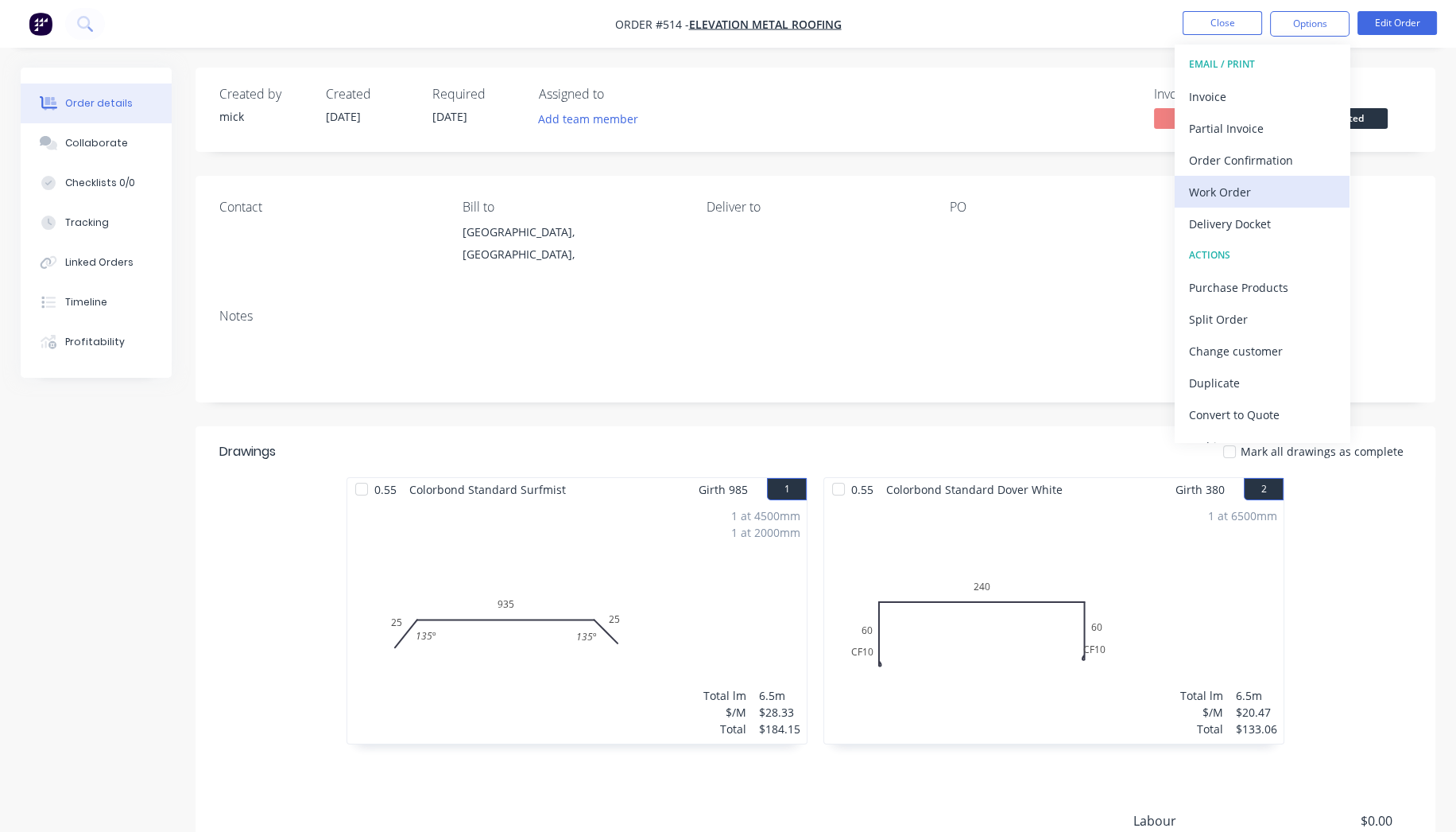
click at [1210, 189] on div "Work Order" at bounding box center [1262, 192] width 146 height 23
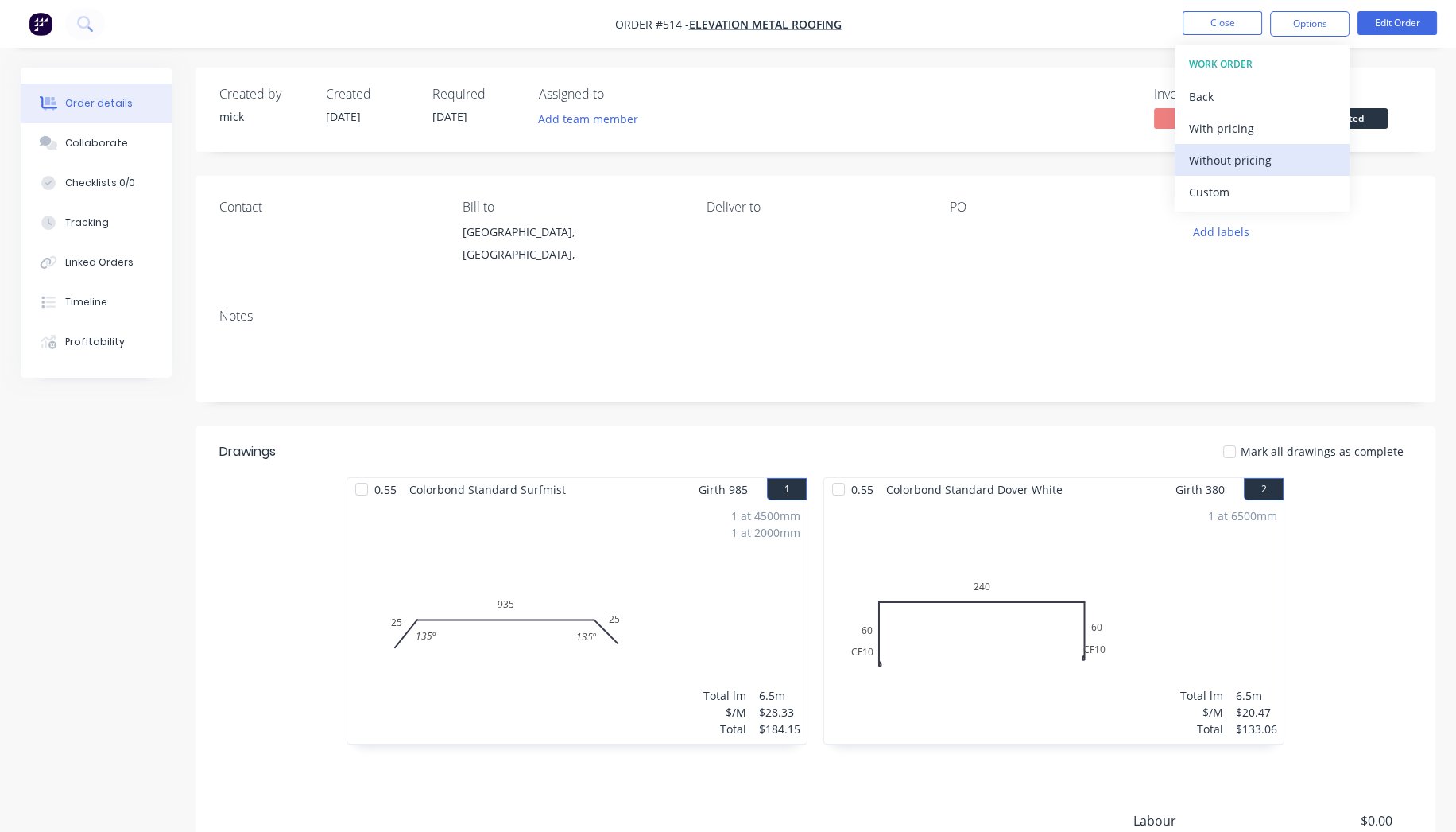
click at [1220, 159] on div "Without pricing" at bounding box center [1262, 160] width 146 height 23
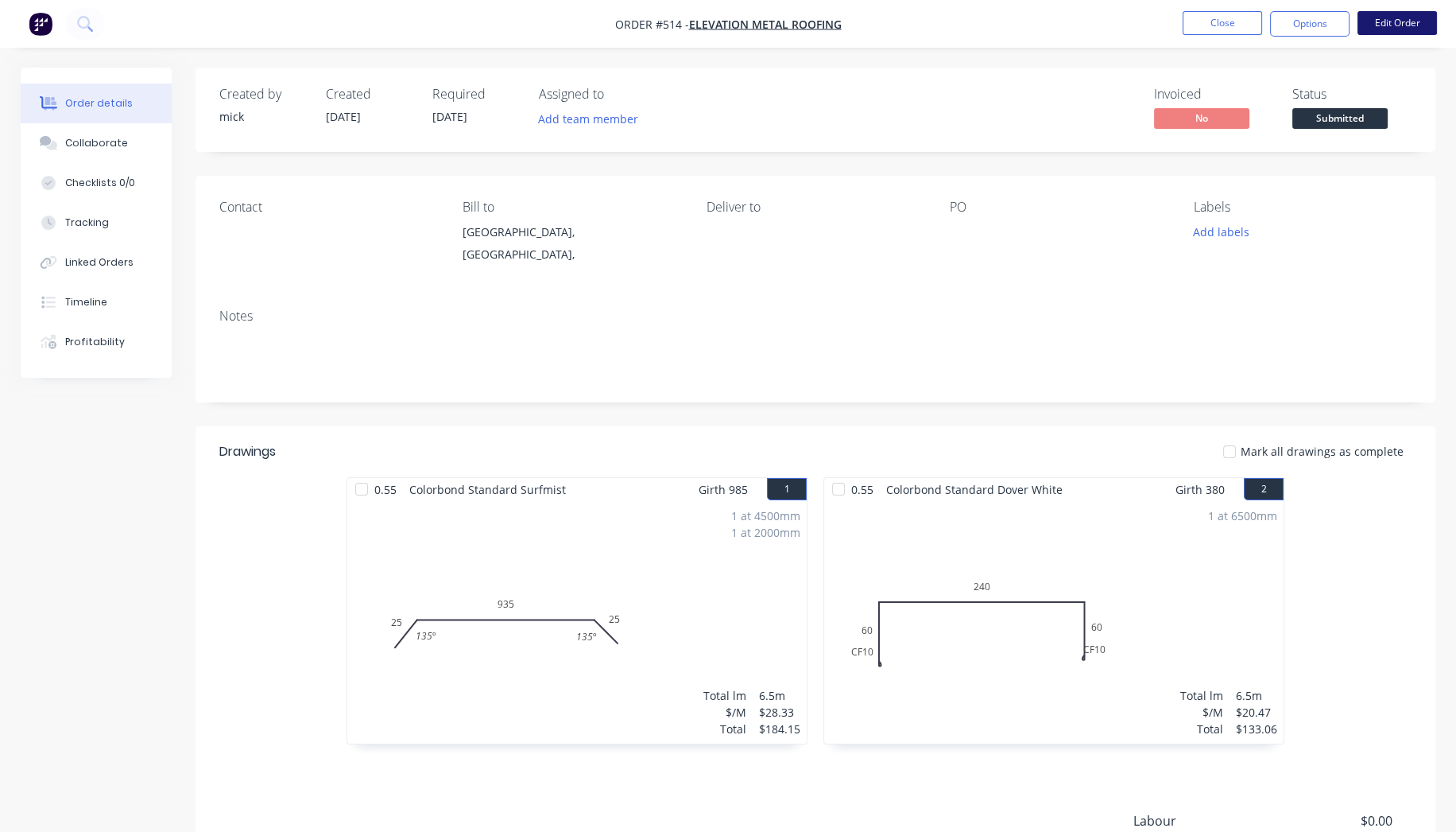
click at [1406, 28] on button "Edit Order" at bounding box center [1397, 23] width 79 height 24
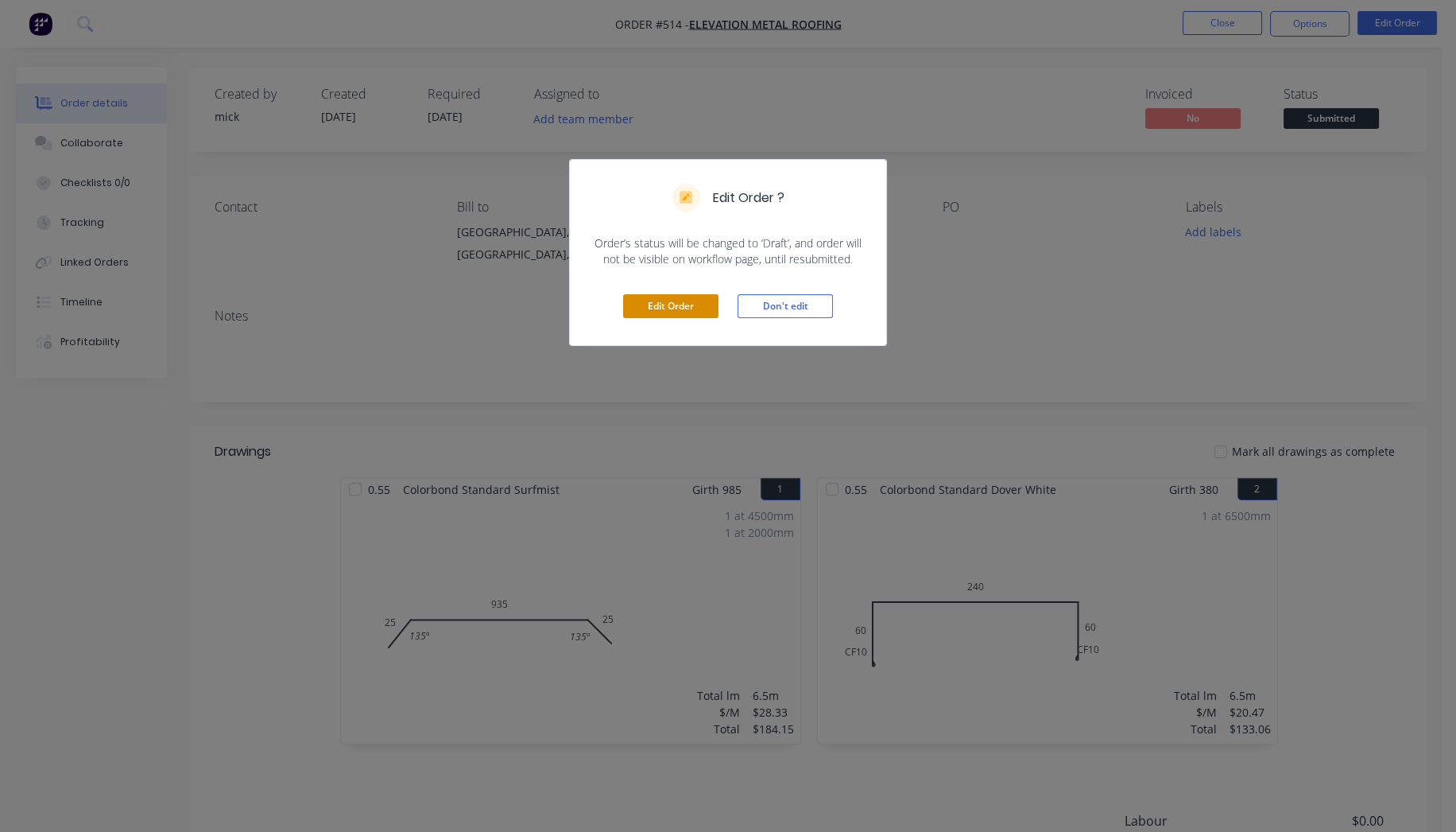
click at [656, 308] on button "Edit Order" at bounding box center [670, 306] width 95 height 24
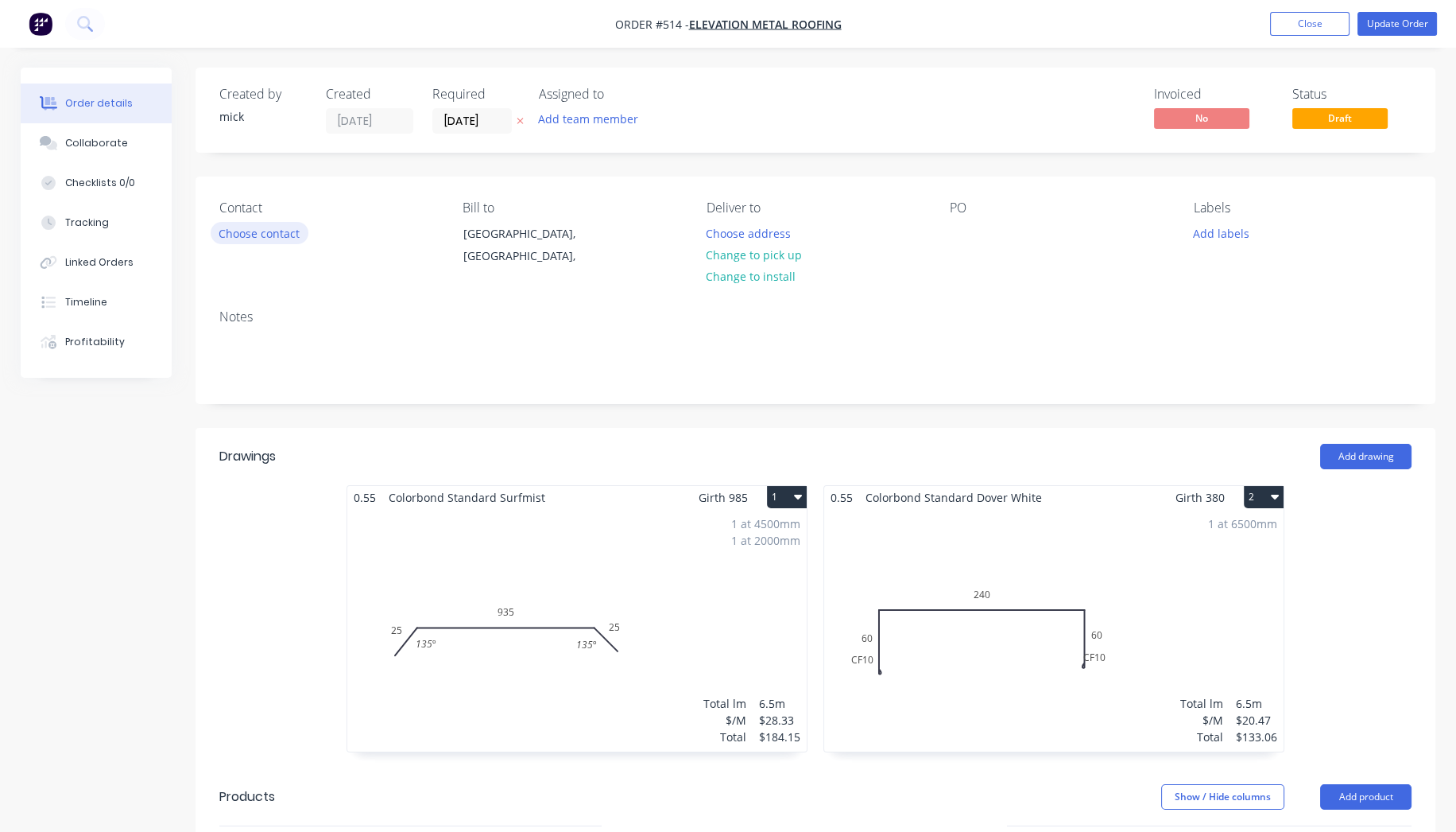
click at [264, 229] on button "Choose contact" at bounding box center [259, 232] width 98 height 22
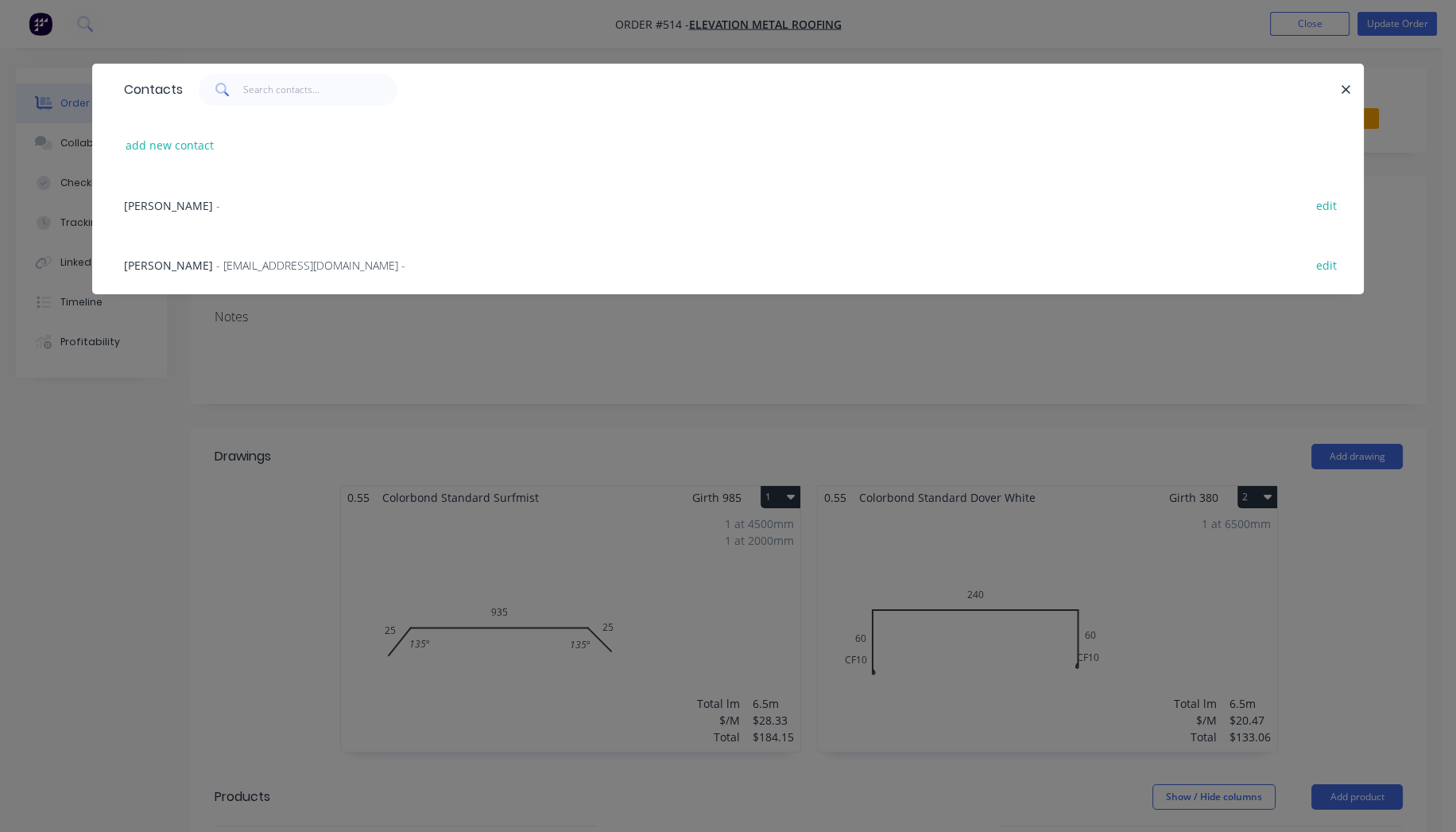
click at [151, 202] on span "[PERSON_NAME]" at bounding box center [168, 206] width 89 height 15
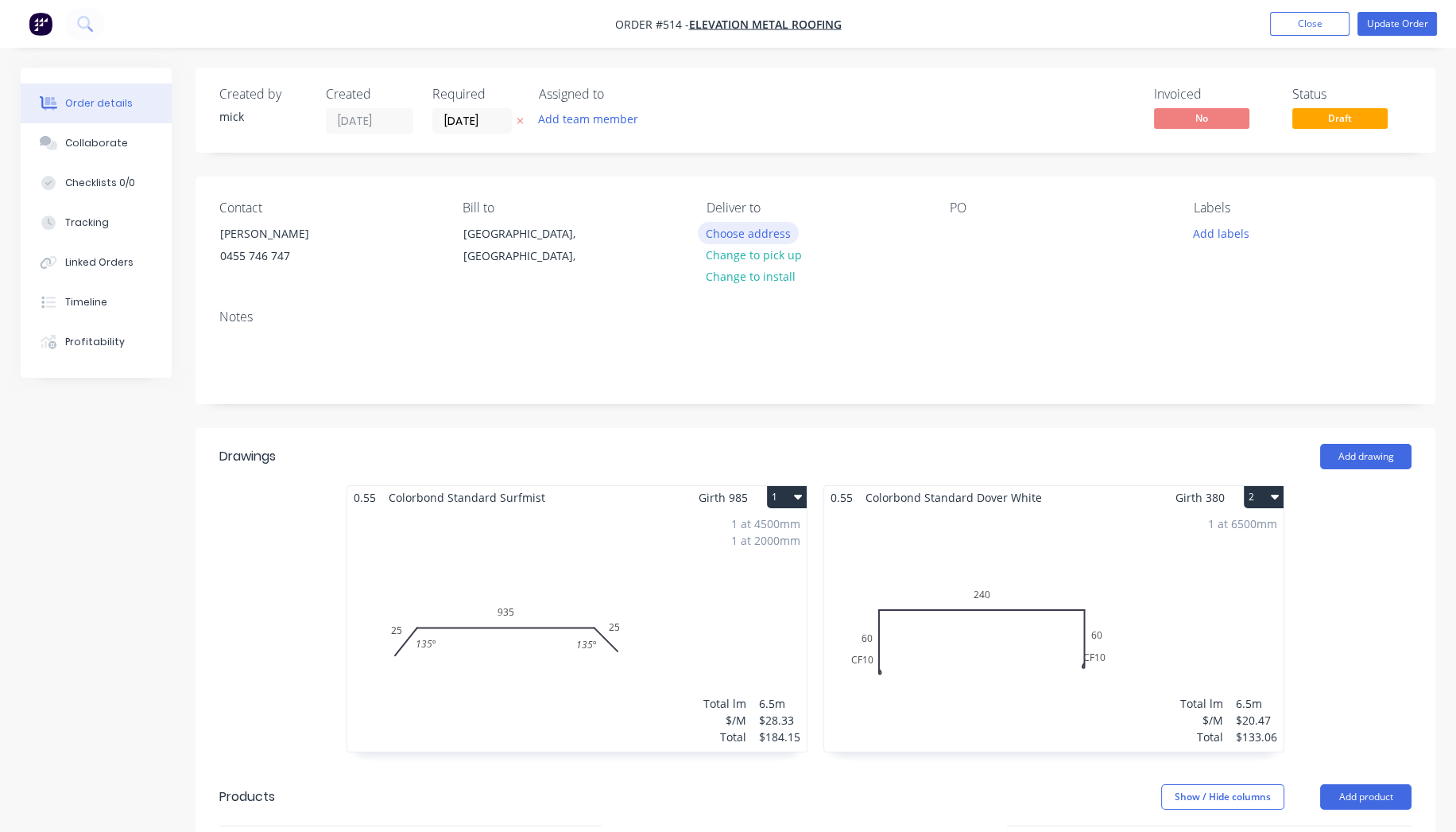
click at [779, 237] on button "Choose address" at bounding box center [748, 232] width 102 height 22
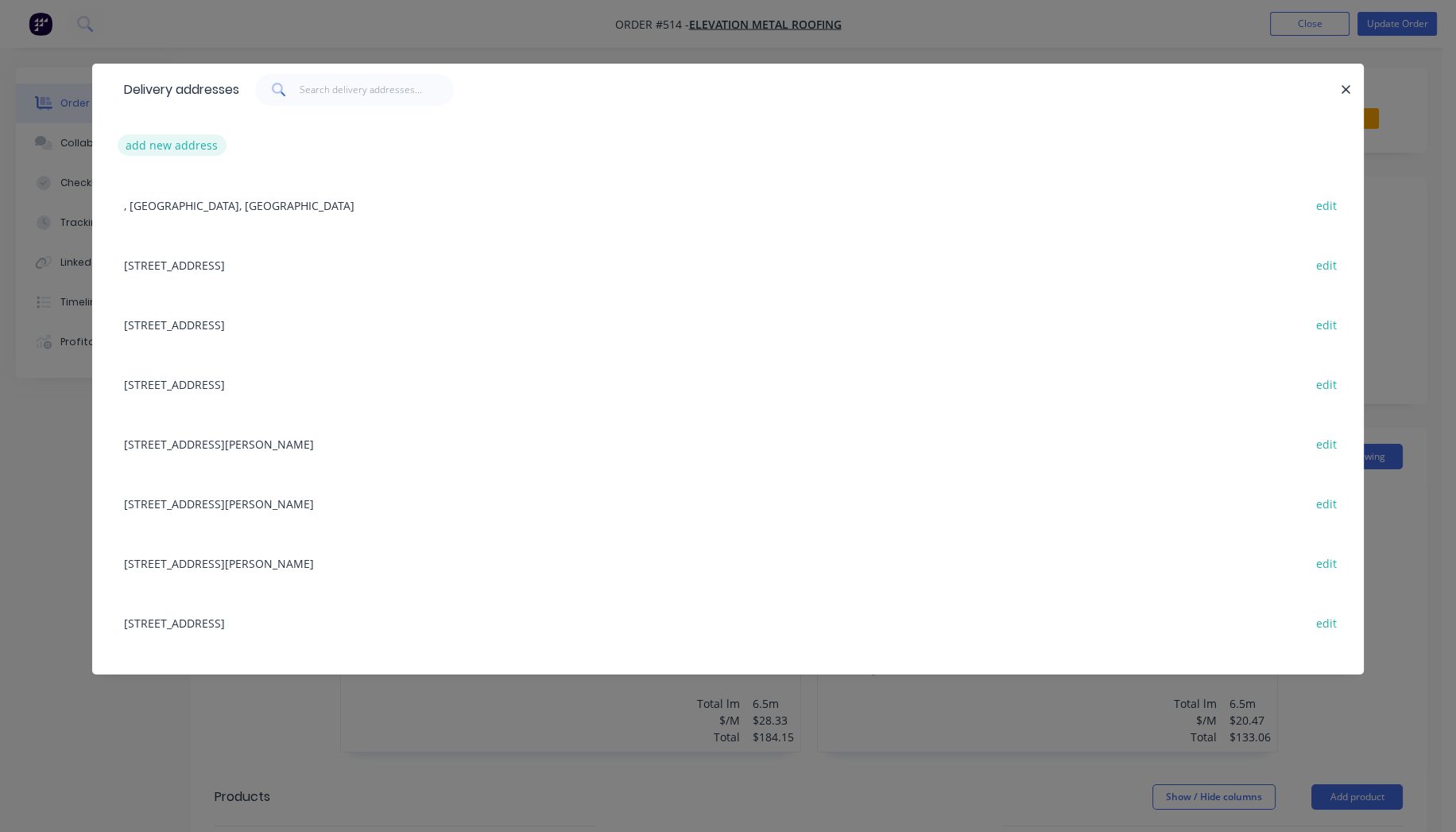
click at [189, 142] on button "add new address" at bounding box center [172, 145] width 109 height 22
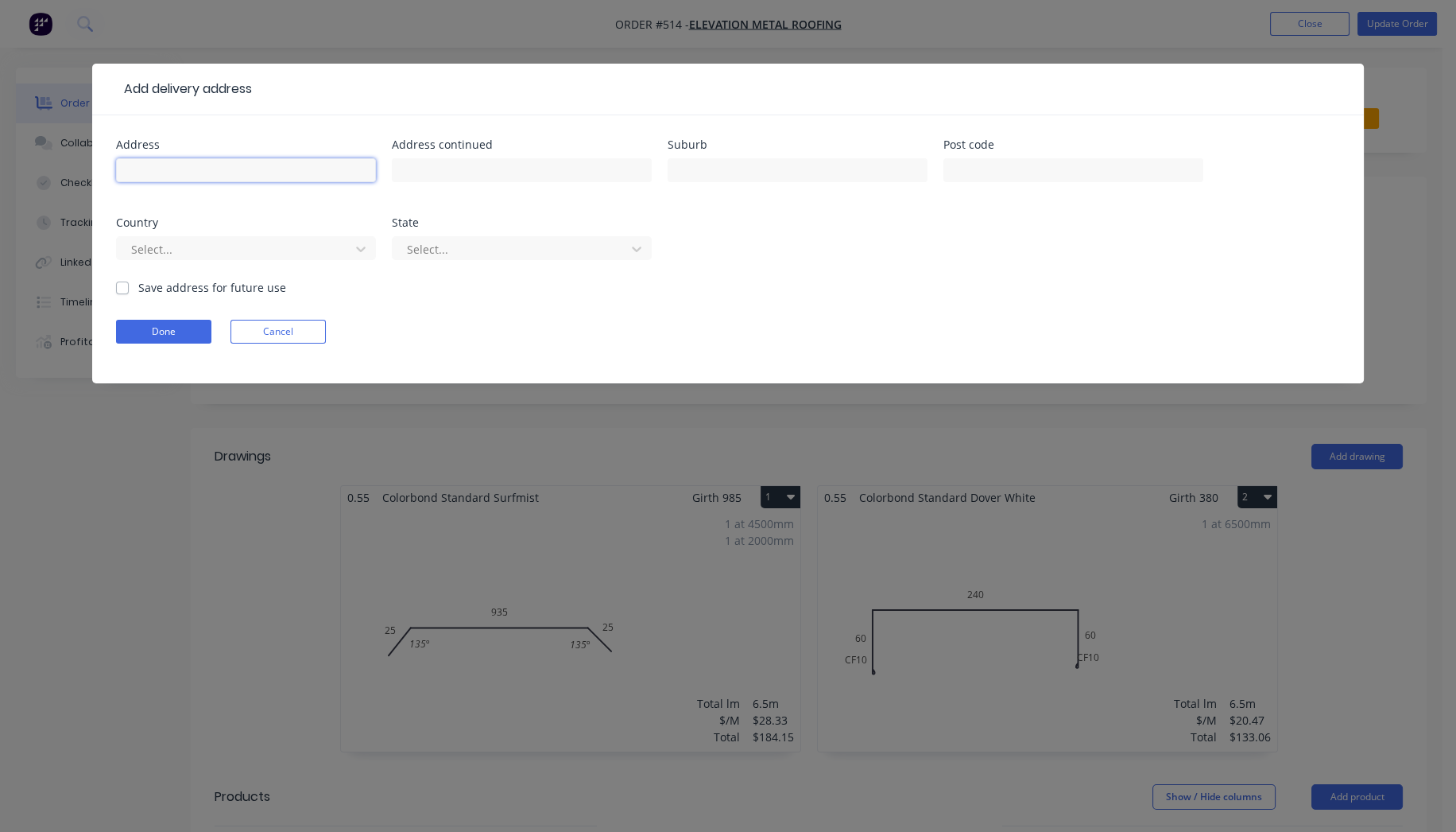
click at [269, 173] on input "text" at bounding box center [245, 170] width 260 height 24
click at [293, 154] on div "47 pan" at bounding box center [245, 178] width 260 height 47
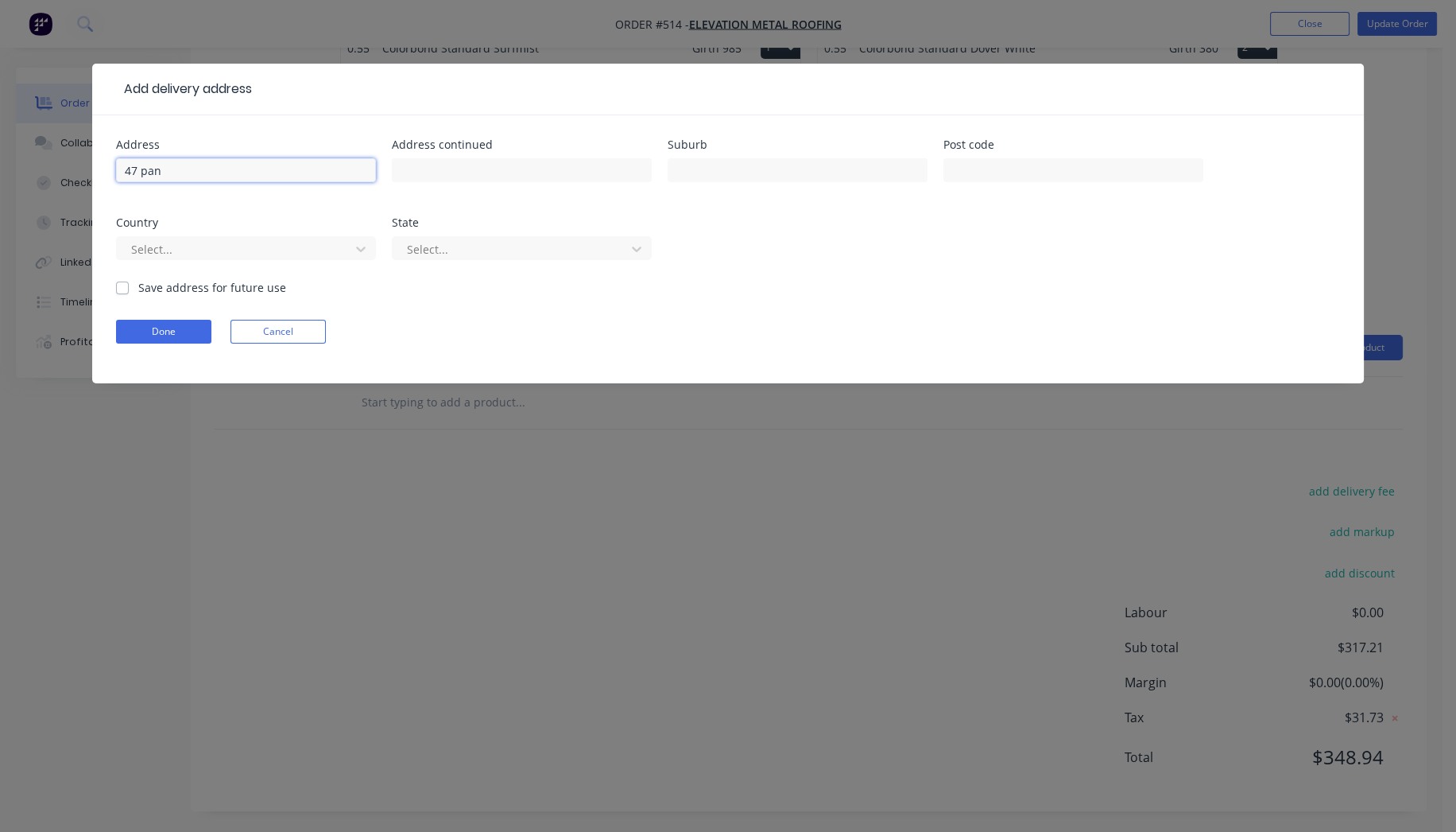
click at [247, 181] on input "47 pan" at bounding box center [245, 170] width 260 height 24
type input "47 panorama st"
click at [795, 169] on input "text" at bounding box center [797, 170] width 260 height 24
type input "Ashgrove"
click at [204, 242] on div at bounding box center [235, 249] width 212 height 20
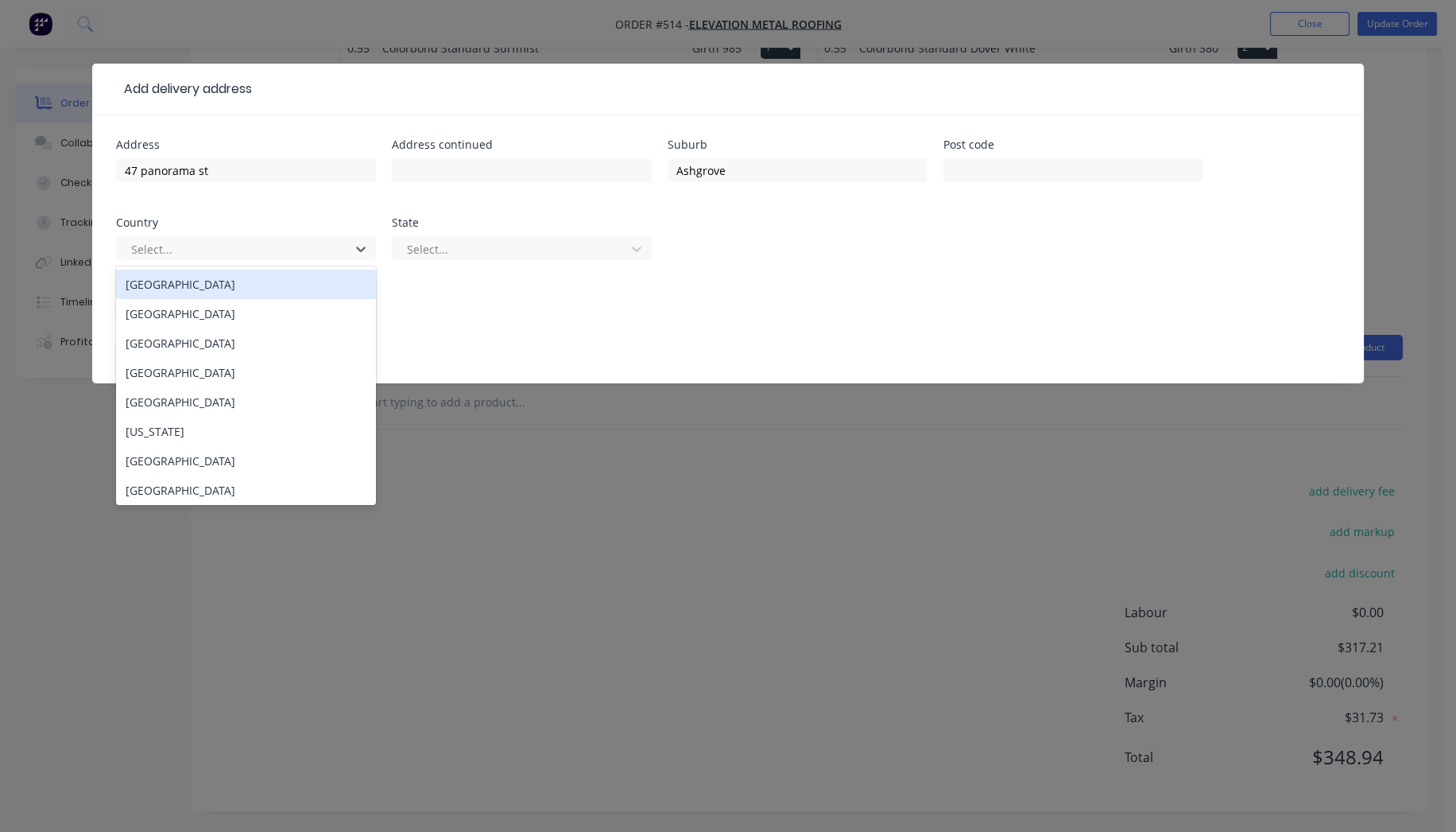
click at [201, 292] on div "[GEOGRAPHIC_DATA]" at bounding box center [245, 284] width 260 height 30
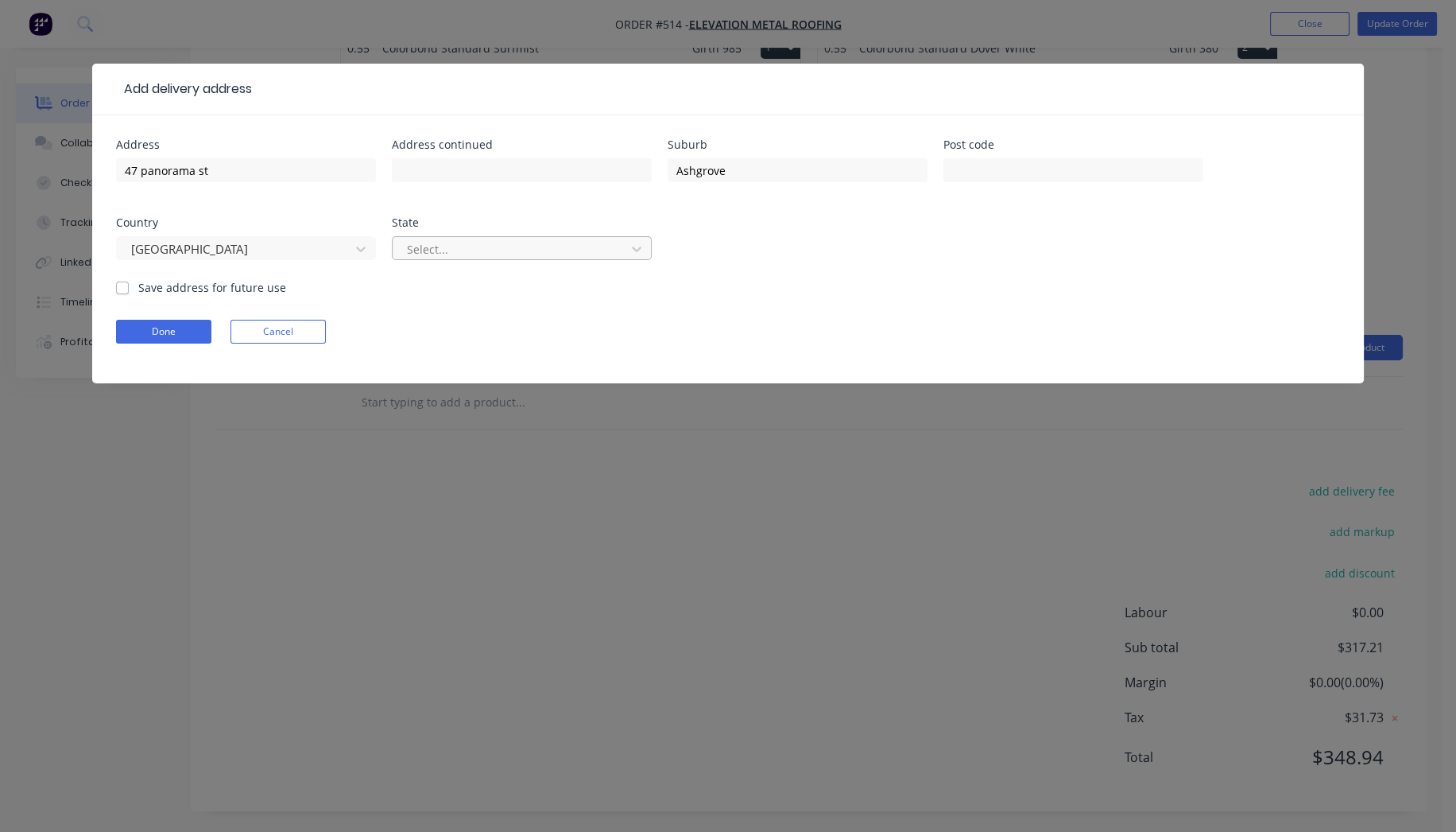
click at [421, 254] on div at bounding box center [511, 249] width 212 height 20
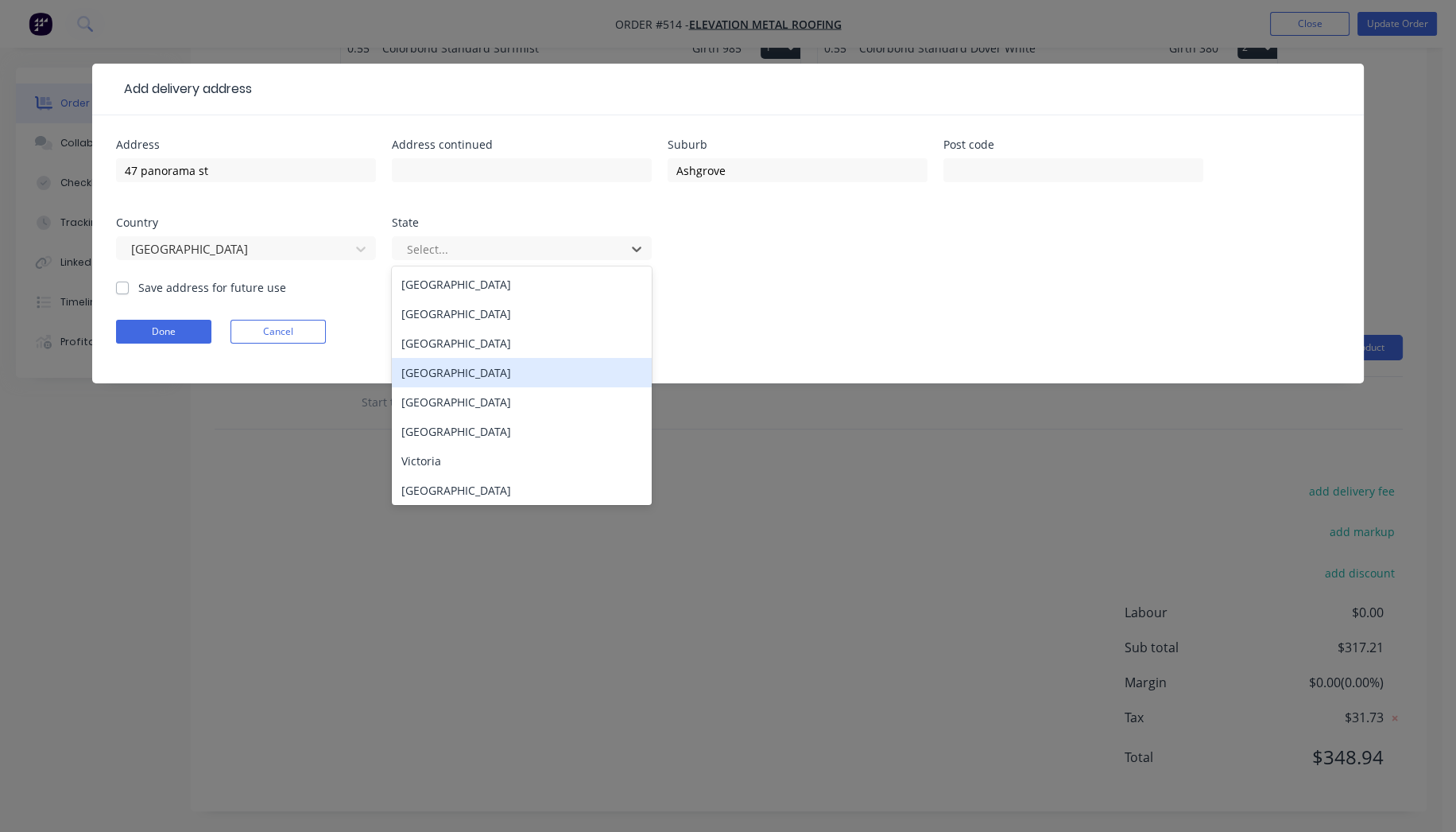
click at [450, 372] on div "[GEOGRAPHIC_DATA]" at bounding box center [521, 372] width 260 height 30
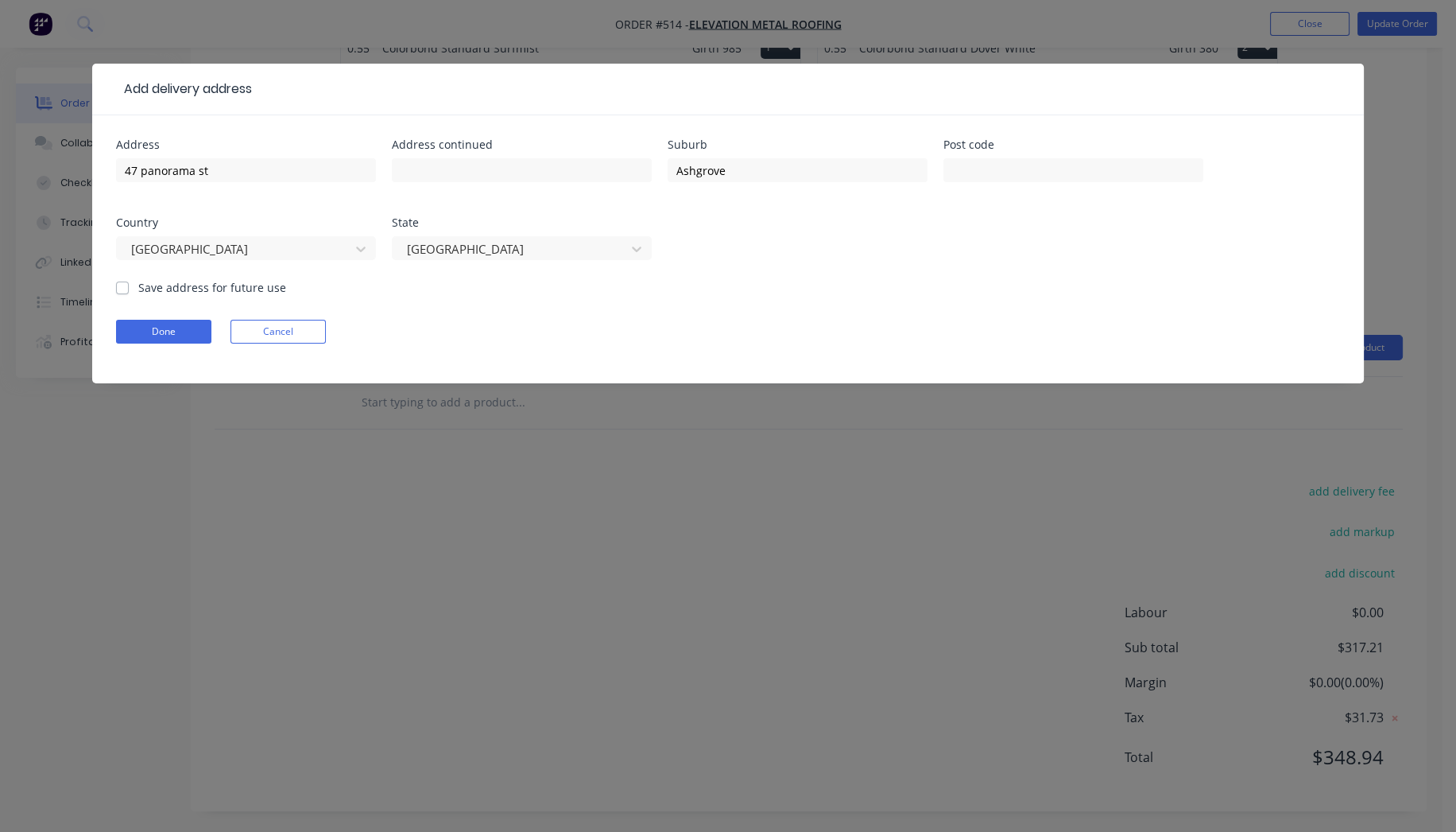
click at [138, 285] on label "Save address for future use" at bounding box center [212, 287] width 148 height 17
click at [128, 285] on input "Save address for future use" at bounding box center [122, 286] width 13 height 15
checkbox input "true"
click at [140, 332] on button "Done" at bounding box center [163, 332] width 95 height 24
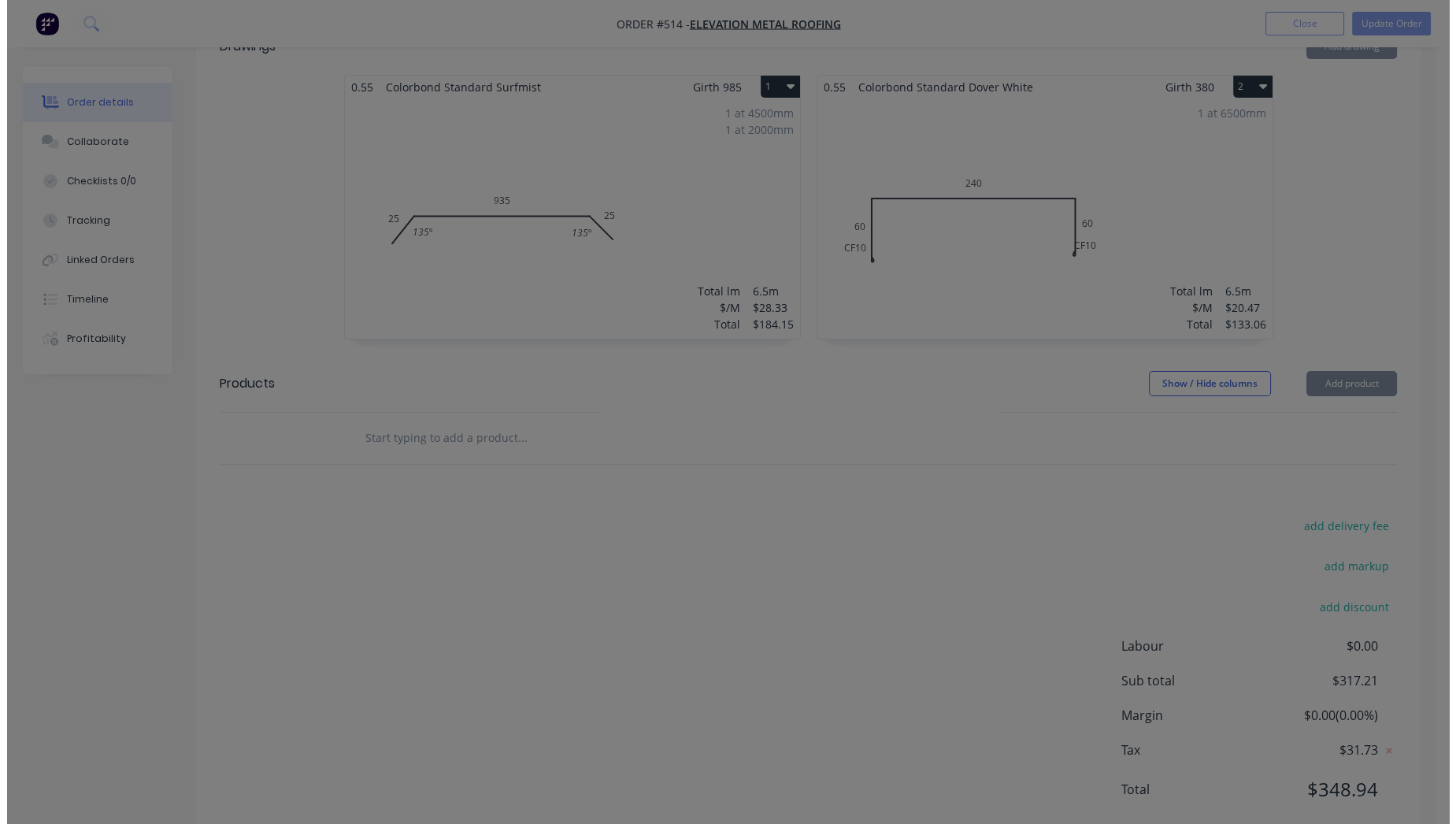
scroll to position [462, 0]
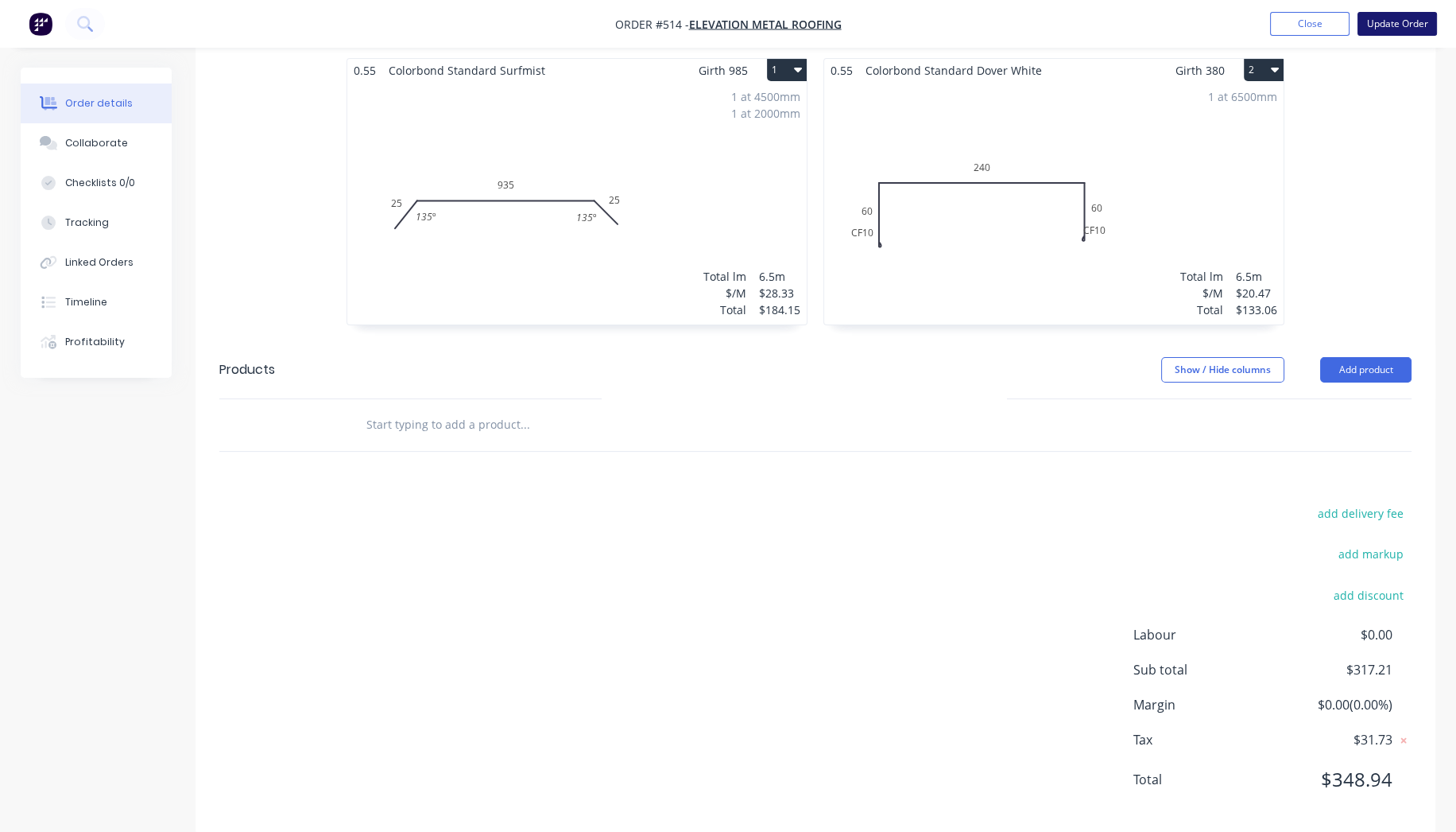
click at [1409, 30] on button "Update Order" at bounding box center [1397, 24] width 79 height 24
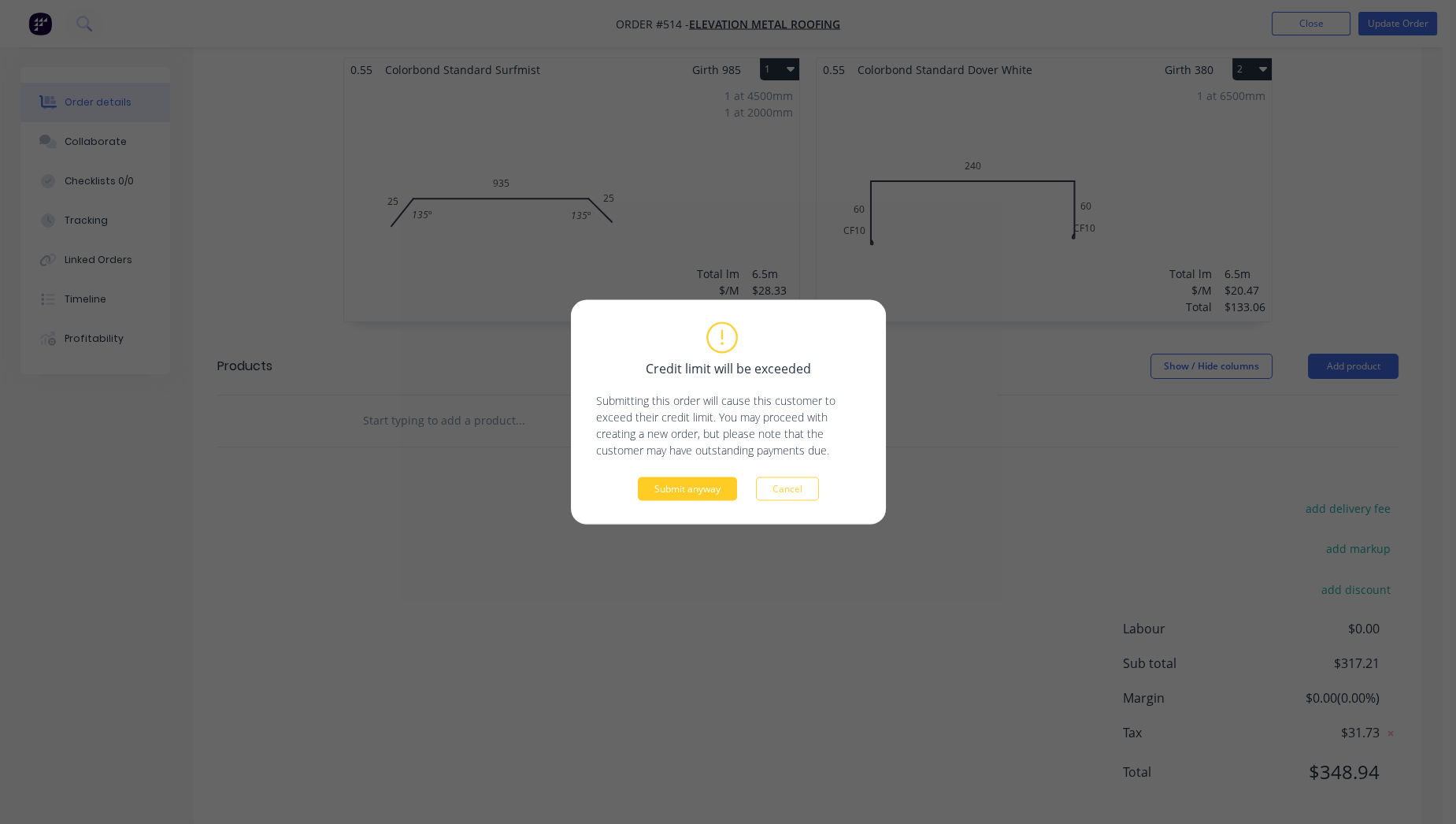
click at [697, 484] on button "Submit anyway" at bounding box center [687, 489] width 99 height 24
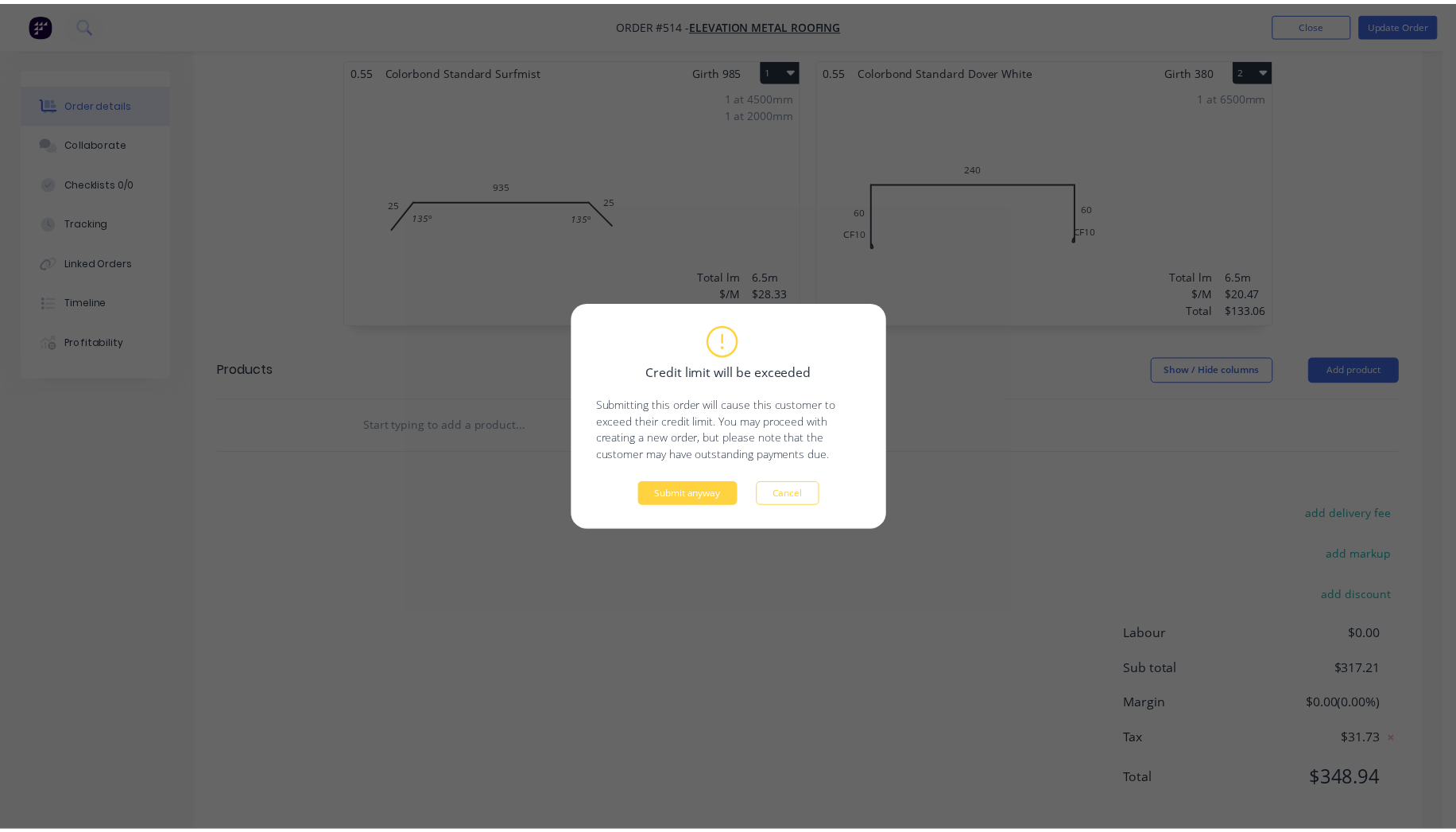
scroll to position [0, 0]
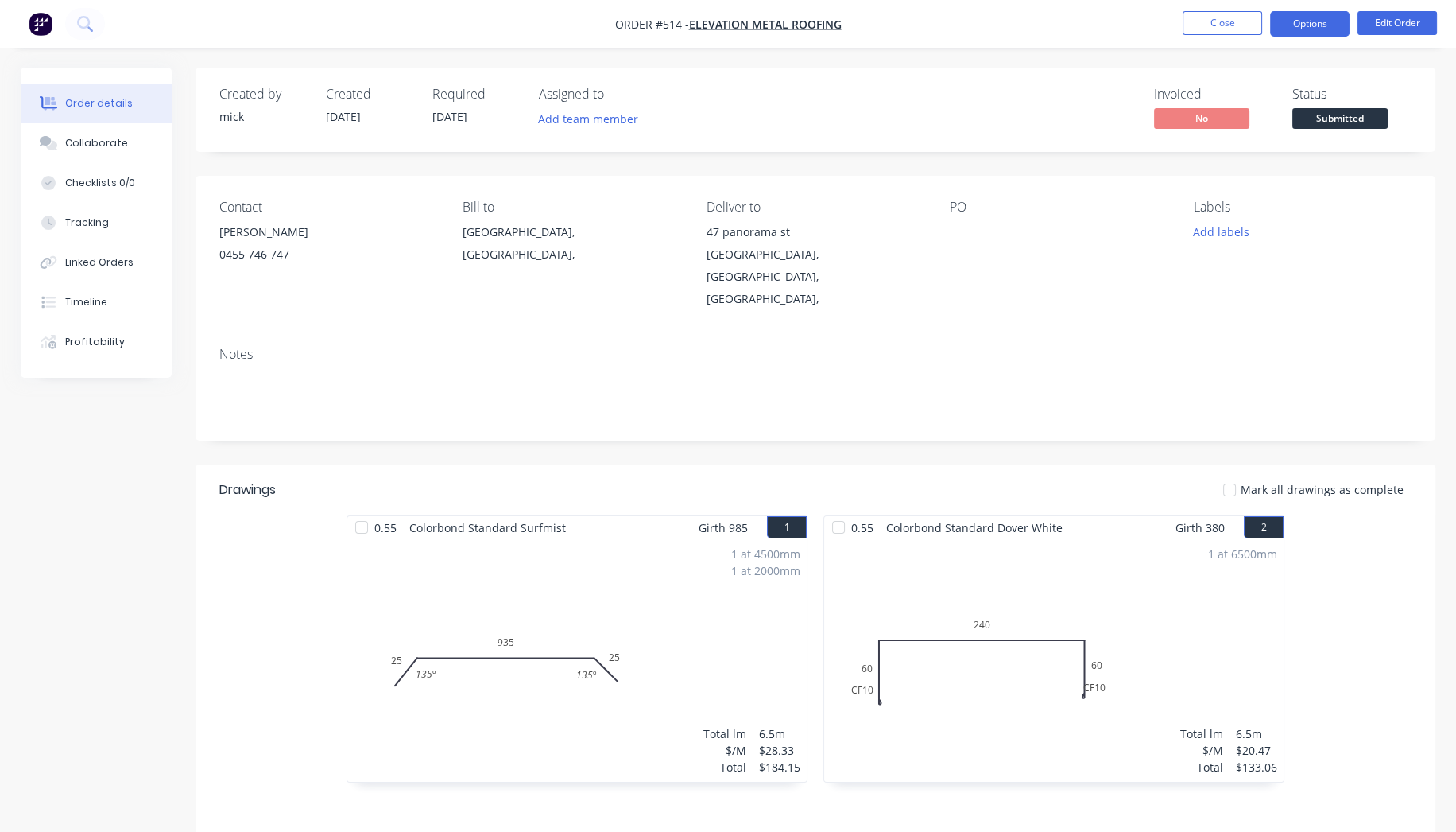
click at [1305, 24] on button "Options" at bounding box center [1309, 24] width 79 height 26
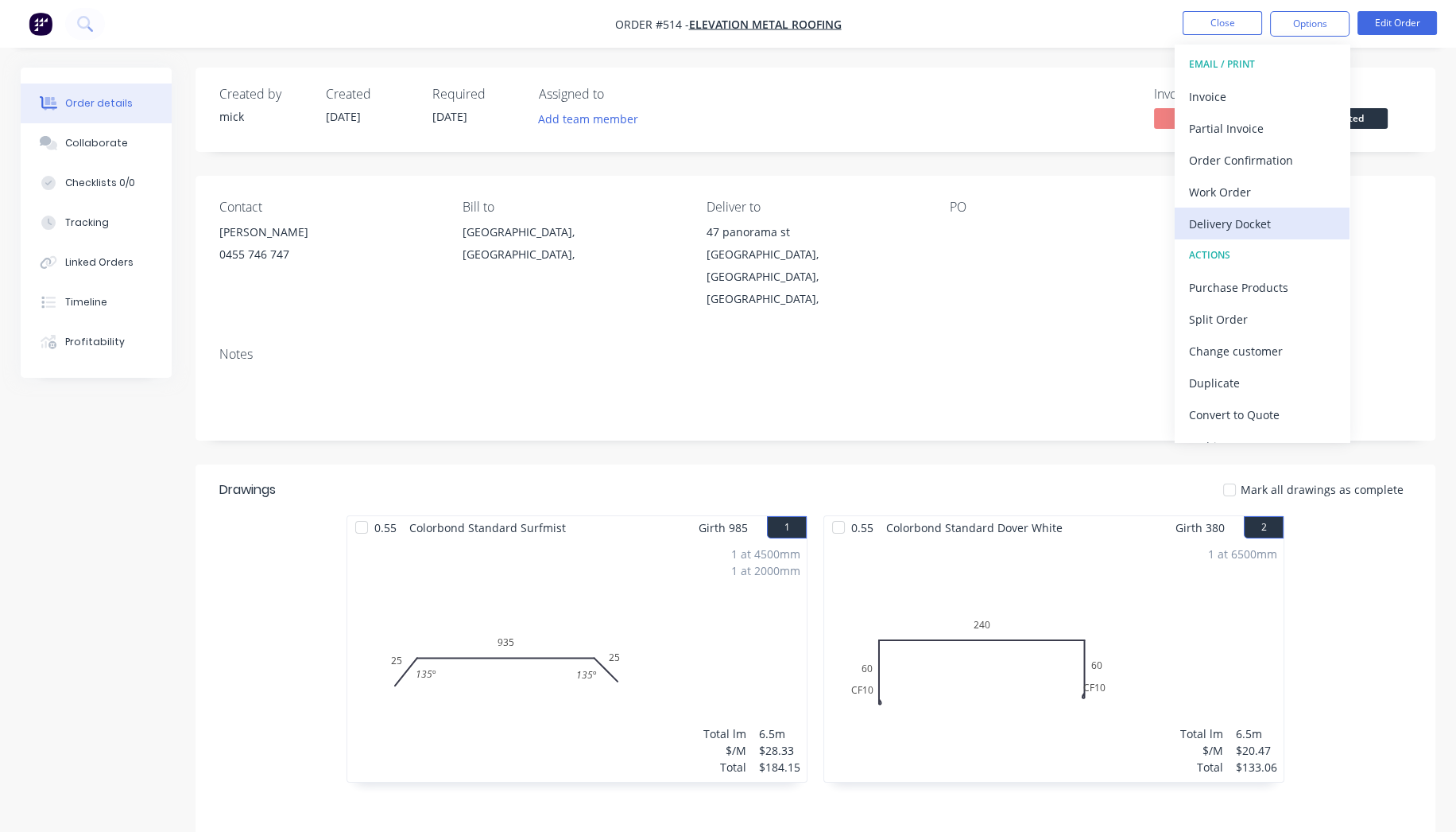
click at [1210, 223] on div "Delivery Docket" at bounding box center [1262, 223] width 146 height 23
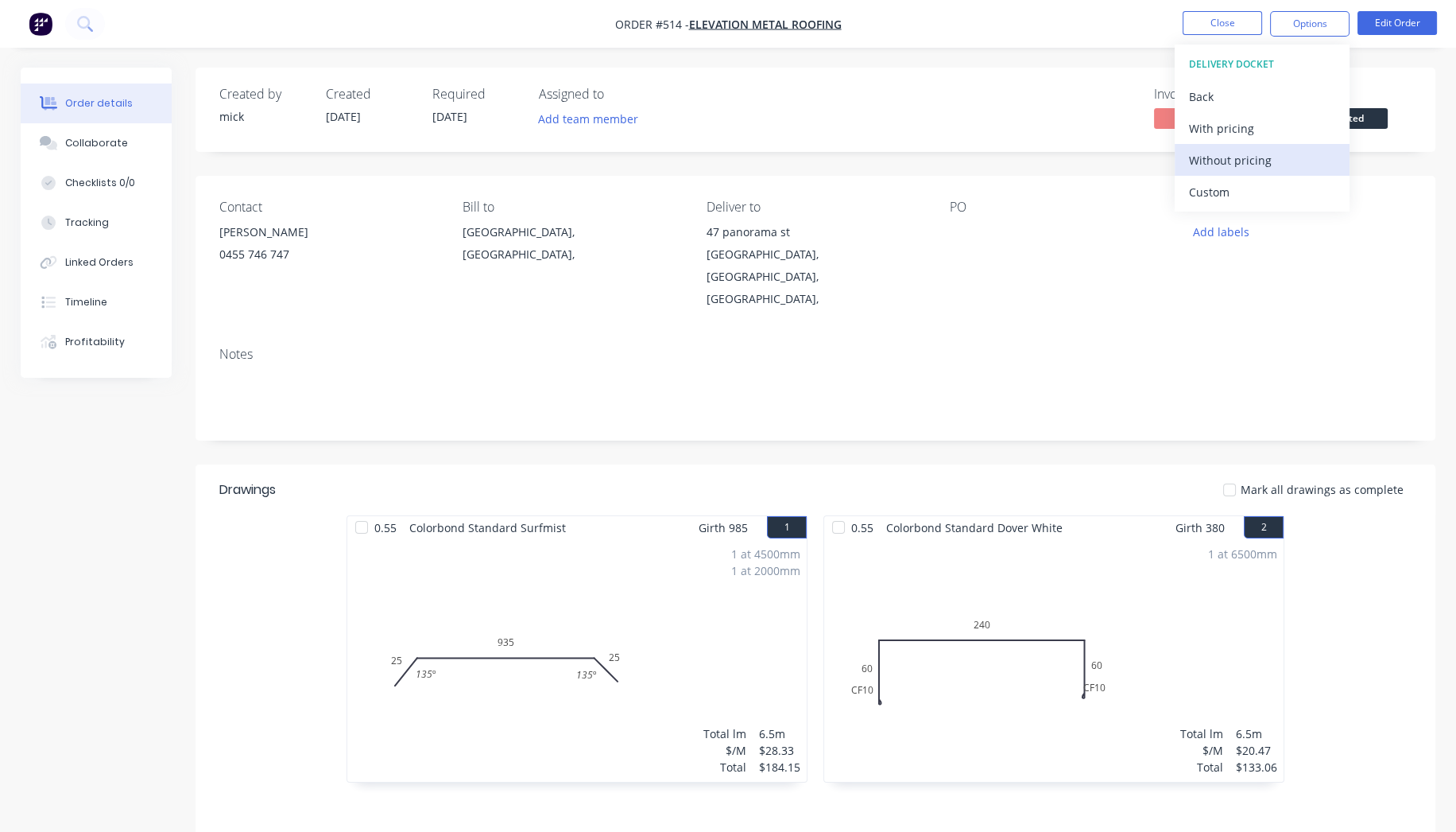
click at [1231, 164] on div "Without pricing" at bounding box center [1262, 160] width 146 height 23
